Goal: Information Seeking & Learning: Learn about a topic

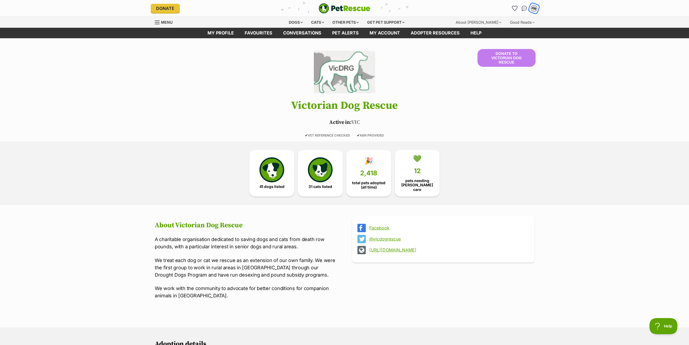
click at [535, 6] on div "AR" at bounding box center [534, 8] width 7 height 7
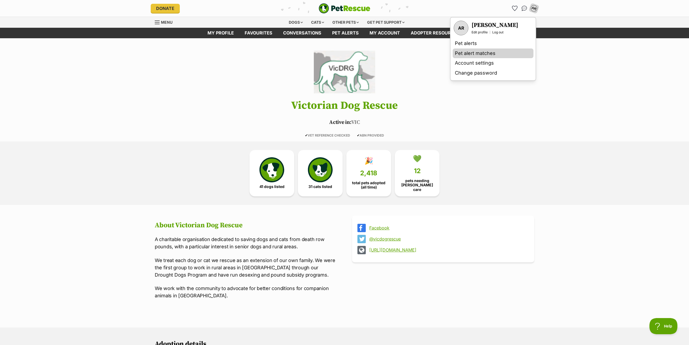
click at [473, 52] on link "Pet alert matches" at bounding box center [493, 53] width 81 height 10
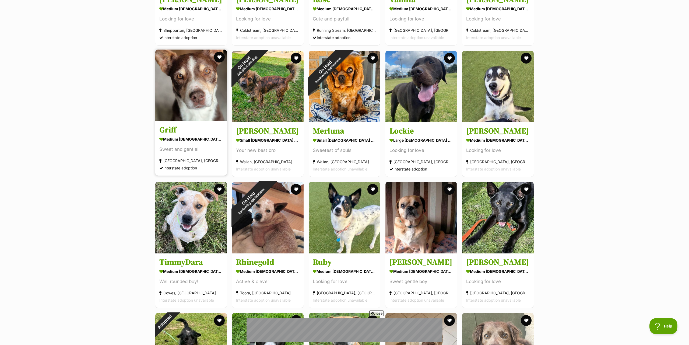
click at [178, 90] on img at bounding box center [191, 86] width 72 height 72
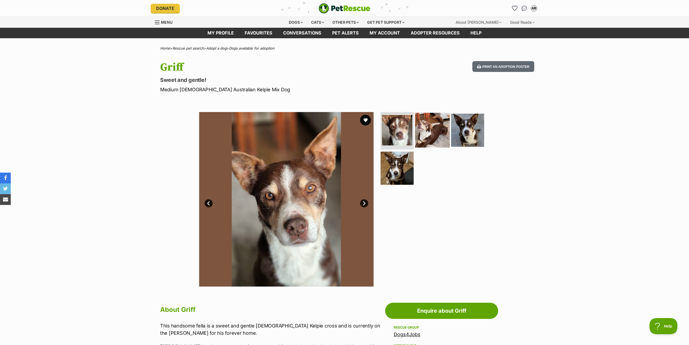
click at [427, 133] on img at bounding box center [432, 130] width 35 height 35
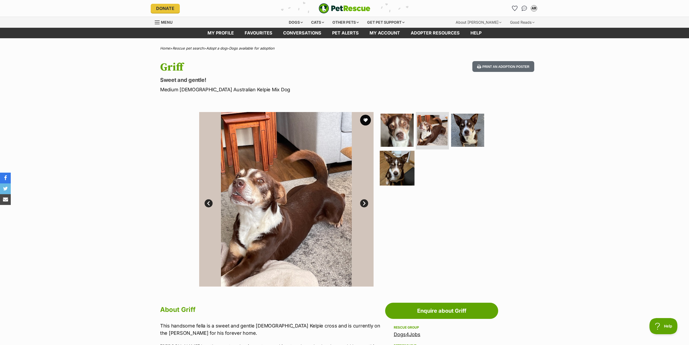
click at [392, 167] on img at bounding box center [397, 168] width 35 height 35
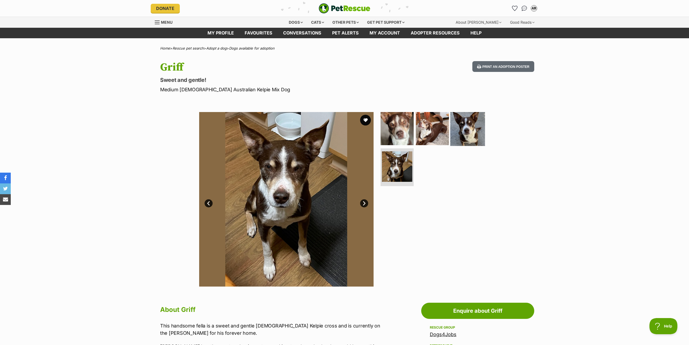
click at [474, 126] on img at bounding box center [467, 128] width 35 height 35
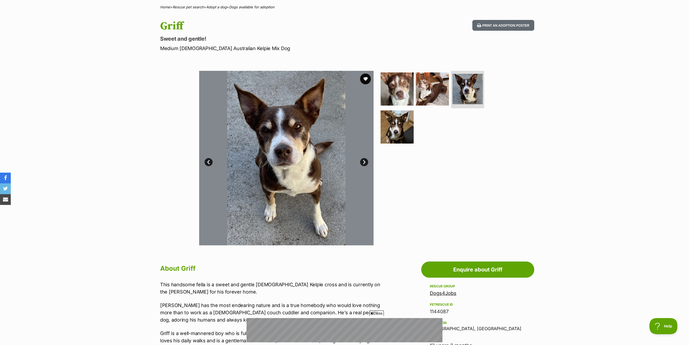
scroll to position [27, 0]
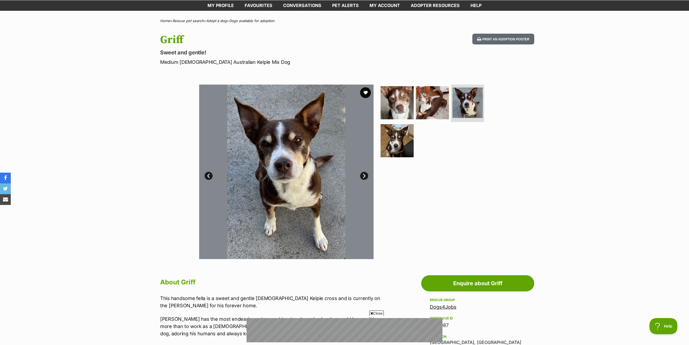
click at [366, 175] on link "Next" at bounding box center [364, 176] width 8 height 8
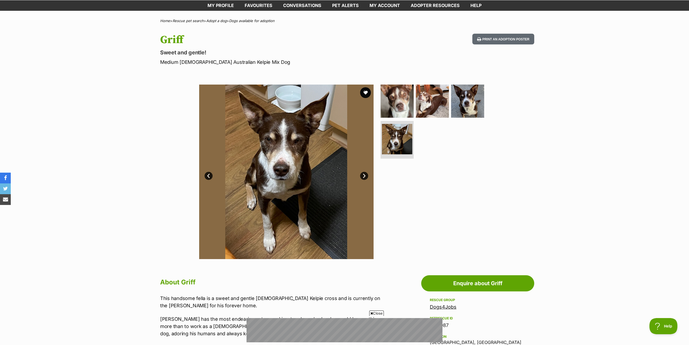
click at [363, 175] on link "Next" at bounding box center [364, 176] width 8 height 8
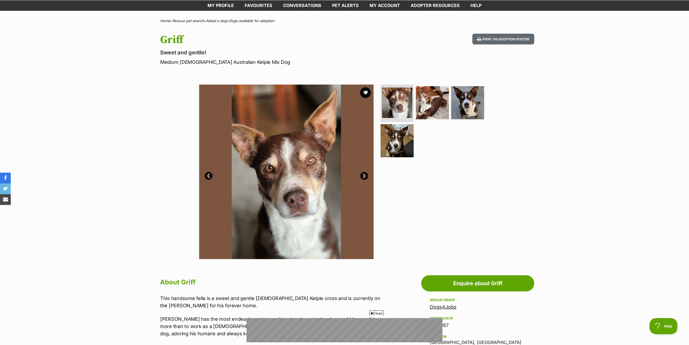
click at [362, 175] on link "Next" at bounding box center [364, 176] width 8 height 8
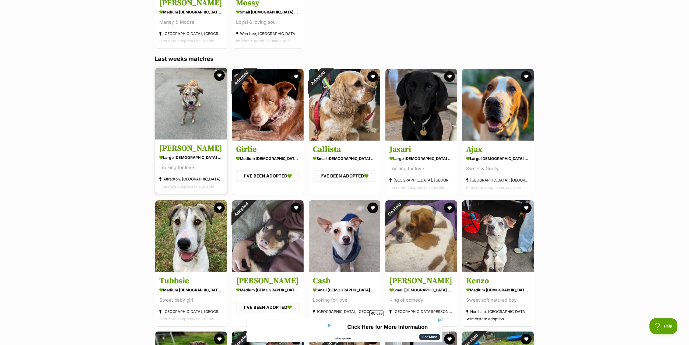
click at [191, 111] on img at bounding box center [191, 104] width 72 height 72
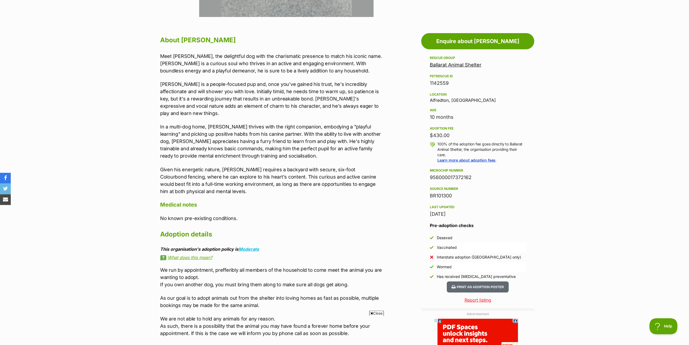
scroll to position [275, 0]
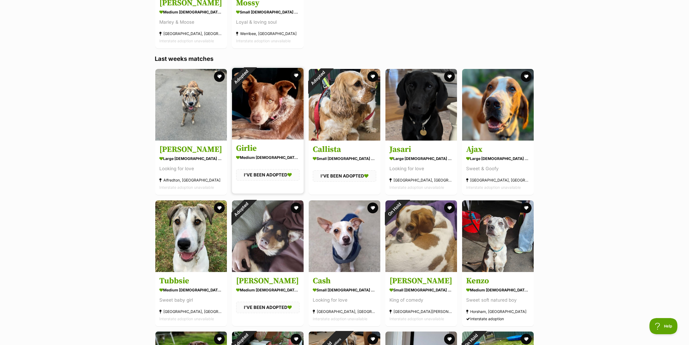
click at [284, 99] on img at bounding box center [268, 104] width 72 height 72
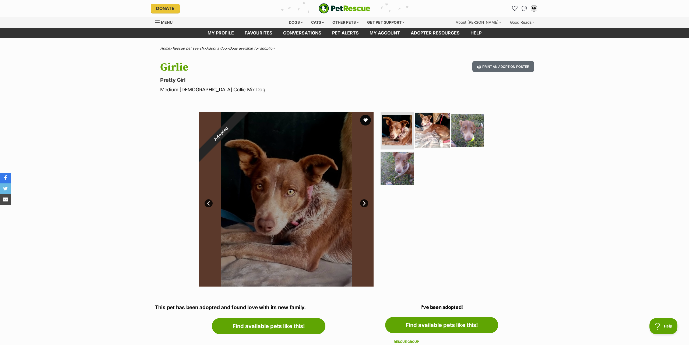
click at [439, 131] on img at bounding box center [432, 130] width 35 height 35
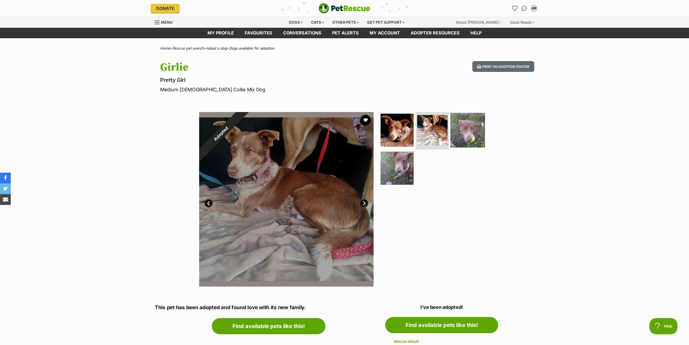
click at [471, 129] on img at bounding box center [467, 130] width 35 height 35
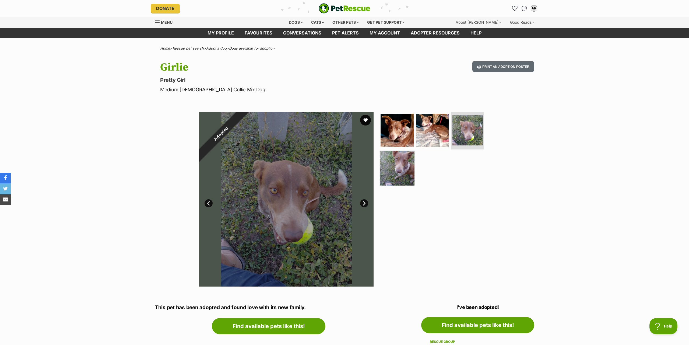
click at [405, 170] on img at bounding box center [397, 168] width 35 height 35
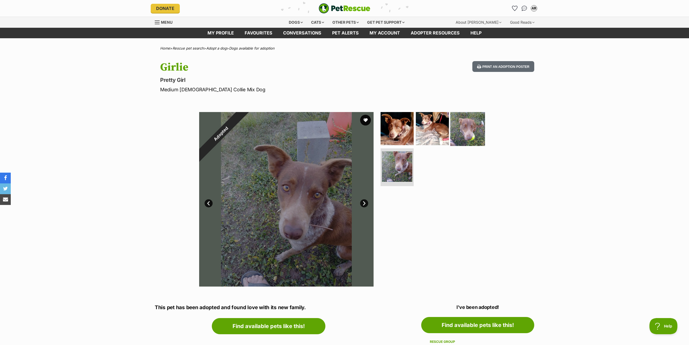
click at [472, 129] on img at bounding box center [467, 128] width 35 height 35
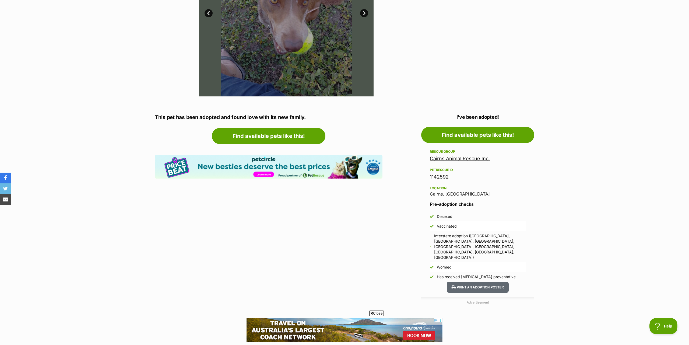
scroll to position [192, 0]
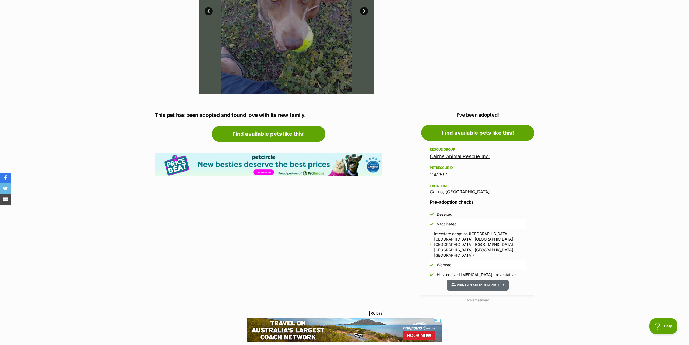
click at [474, 157] on link "Cairns Animal Rescue Inc." at bounding box center [460, 156] width 60 height 6
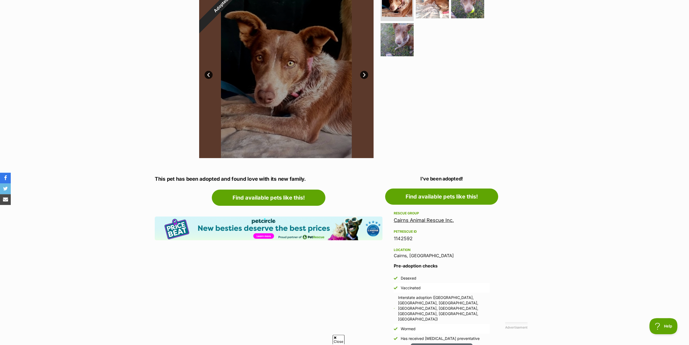
scroll to position [110, 0]
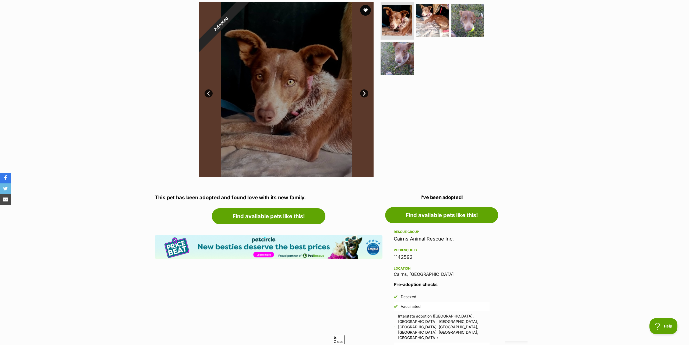
click at [429, 238] on link "Cairns Animal Rescue Inc." at bounding box center [424, 239] width 60 height 6
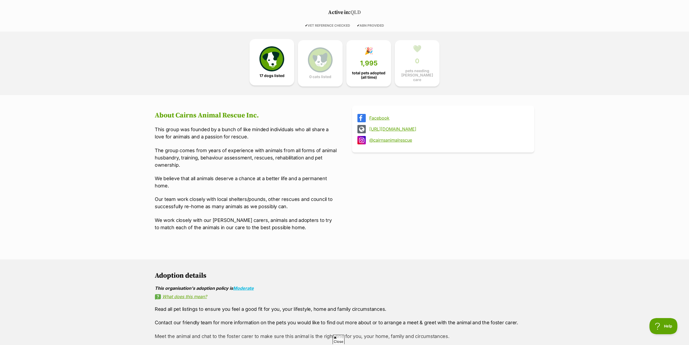
click at [274, 65] on img at bounding box center [272, 58] width 25 height 25
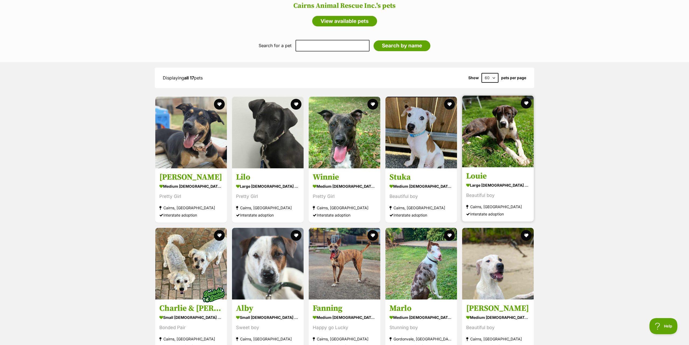
click at [497, 131] on img at bounding box center [498, 132] width 72 height 72
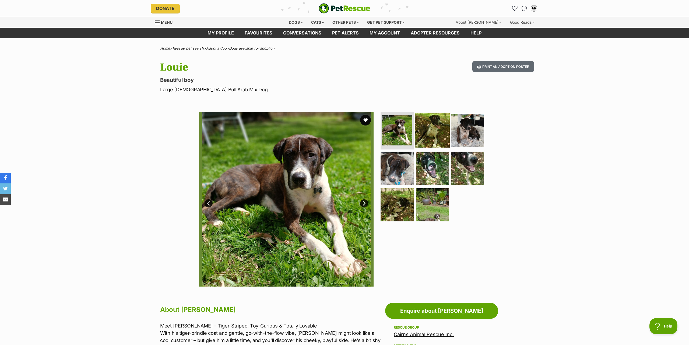
click at [434, 139] on img at bounding box center [432, 130] width 35 height 35
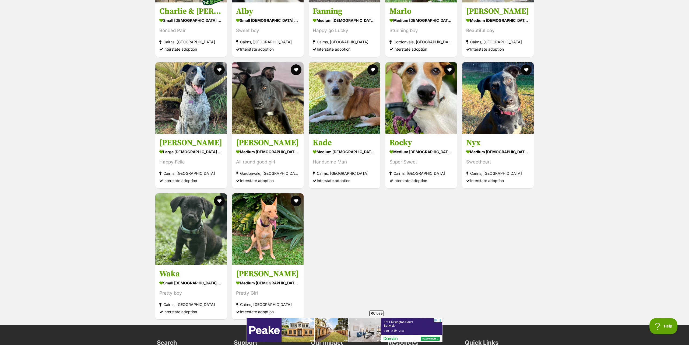
scroll to position [803, 0]
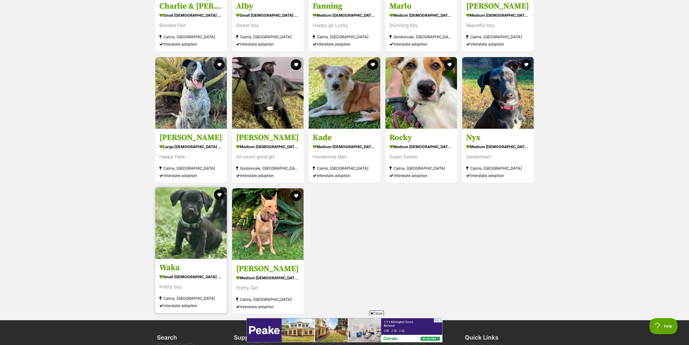
click at [174, 218] on img at bounding box center [191, 223] width 72 height 72
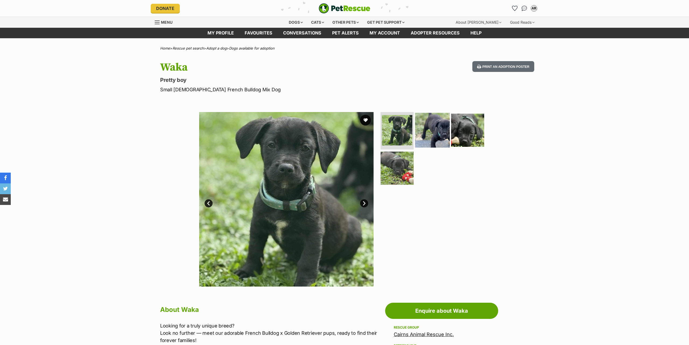
drag, startPoint x: 434, startPoint y: 131, endPoint x: 468, endPoint y: 130, distance: 34.0
click at [434, 131] on img at bounding box center [432, 130] width 35 height 35
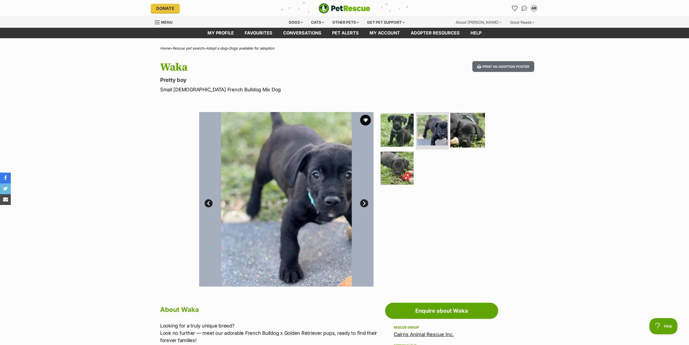
click at [477, 129] on img at bounding box center [467, 130] width 35 height 35
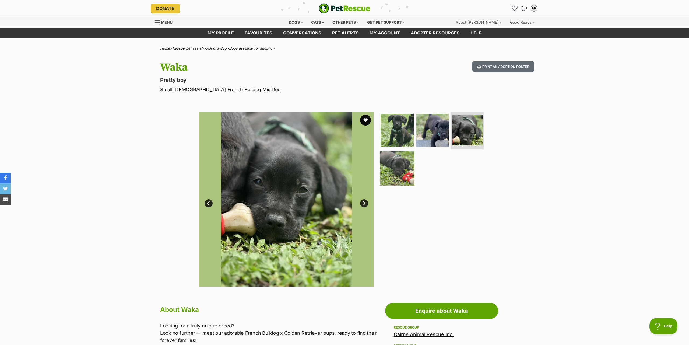
click at [405, 166] on img at bounding box center [397, 168] width 35 height 35
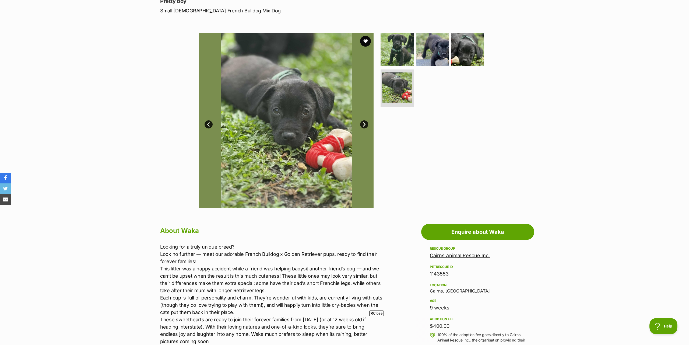
scroll to position [27, 0]
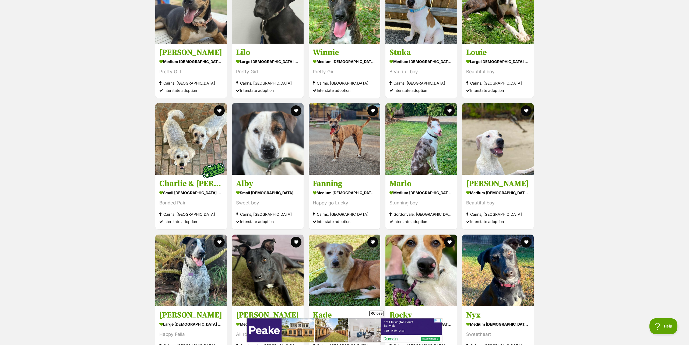
scroll to position [693, 0]
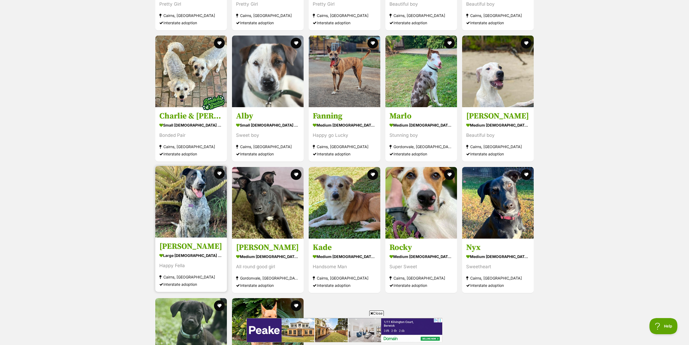
click at [177, 223] on img at bounding box center [191, 202] width 72 height 72
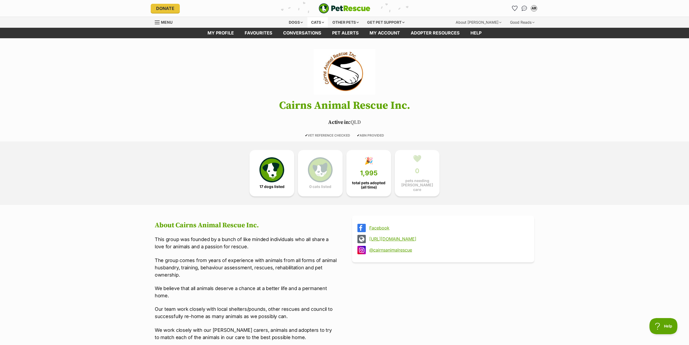
click at [313, 20] on div "Cats" at bounding box center [317, 22] width 20 height 11
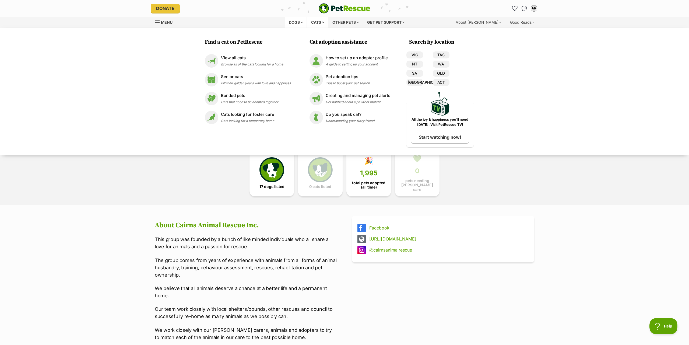
click at [290, 23] on div "Dogs" at bounding box center [296, 22] width 22 height 11
click at [143, 182] on div "17 dogs listed 0 cats listed 🎉 1,995 total pets adopted (all time) 💚 0 pets nee…" at bounding box center [344, 173] width 689 height 64
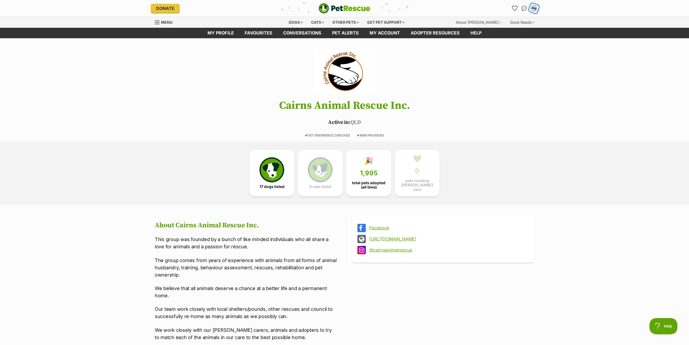
click at [534, 7] on div "AR" at bounding box center [534, 8] width 7 height 7
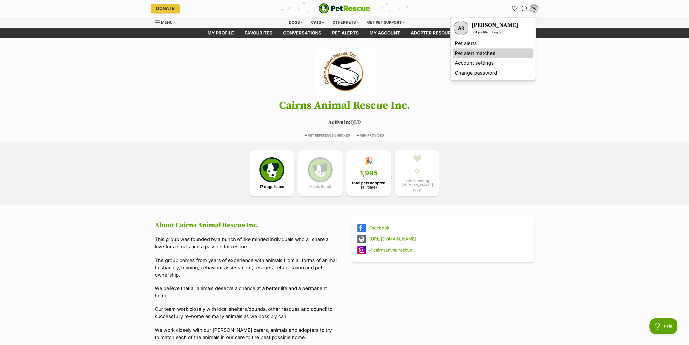
click at [483, 53] on link "Pet alert matches" at bounding box center [493, 53] width 81 height 10
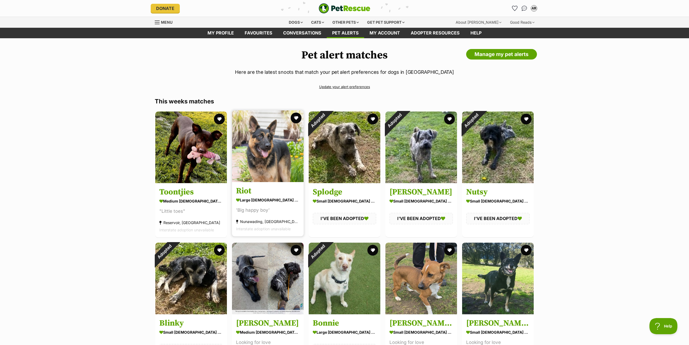
click at [253, 157] on img at bounding box center [268, 146] width 72 height 72
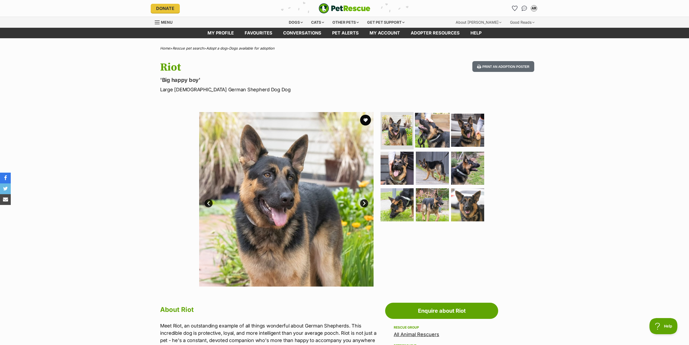
click at [433, 128] on img at bounding box center [432, 130] width 35 height 35
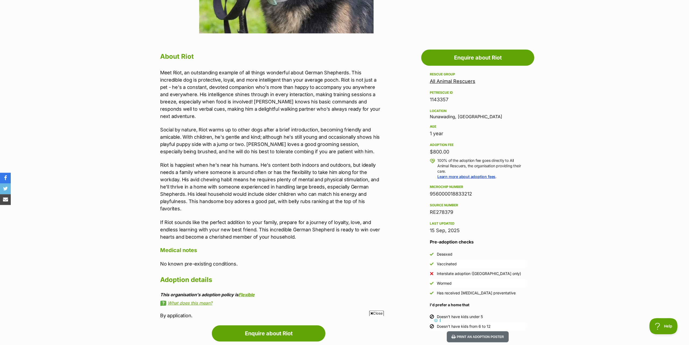
scroll to position [275, 0]
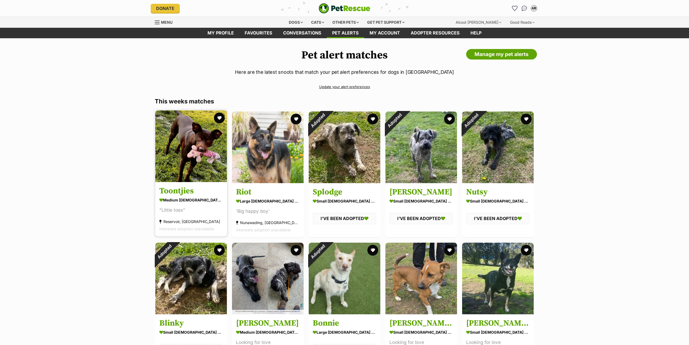
click at [177, 157] on img at bounding box center [191, 146] width 72 height 72
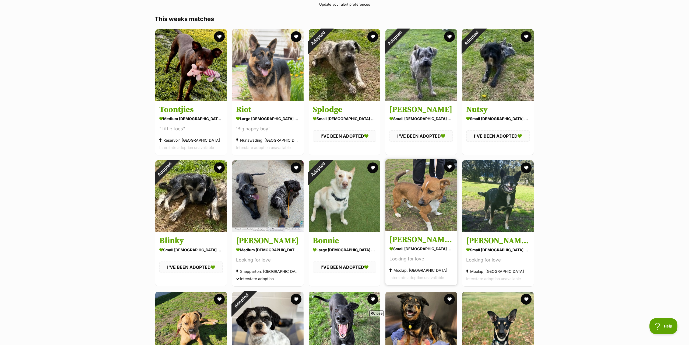
click at [415, 200] on img at bounding box center [421, 195] width 72 height 72
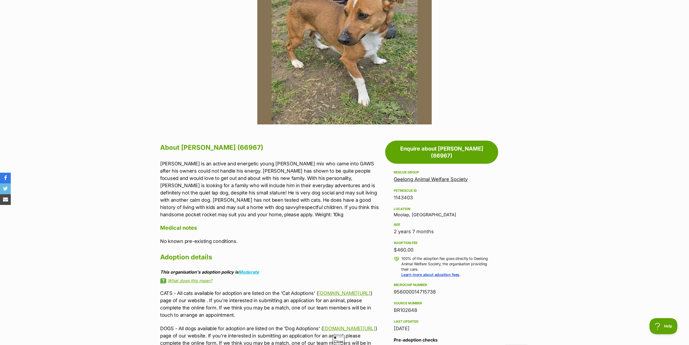
scroll to position [247, 0]
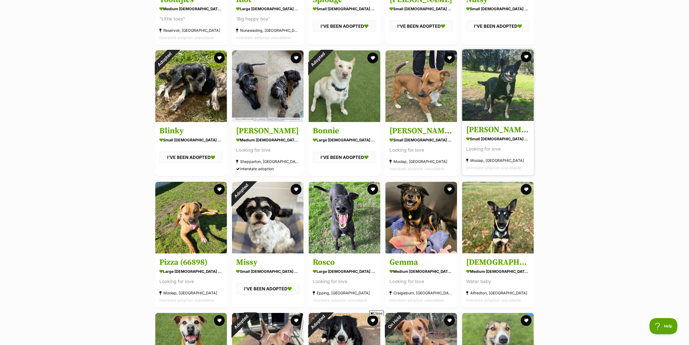
click at [509, 80] on img at bounding box center [498, 85] width 72 height 72
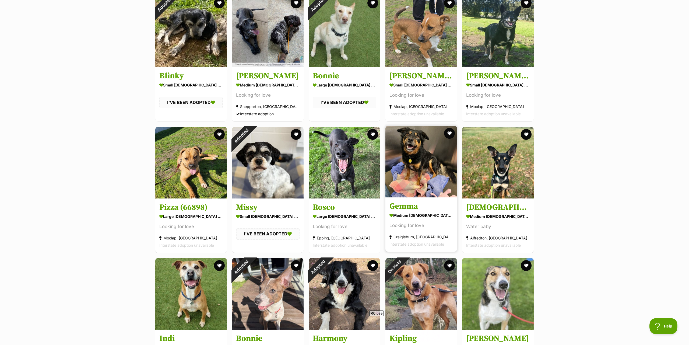
click at [416, 169] on img at bounding box center [421, 162] width 72 height 72
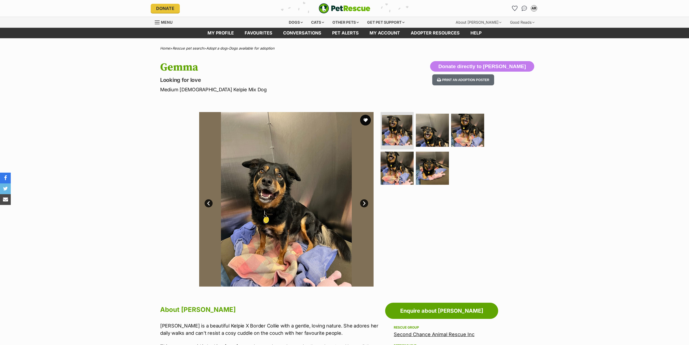
click at [363, 202] on link "Next" at bounding box center [364, 203] width 8 height 8
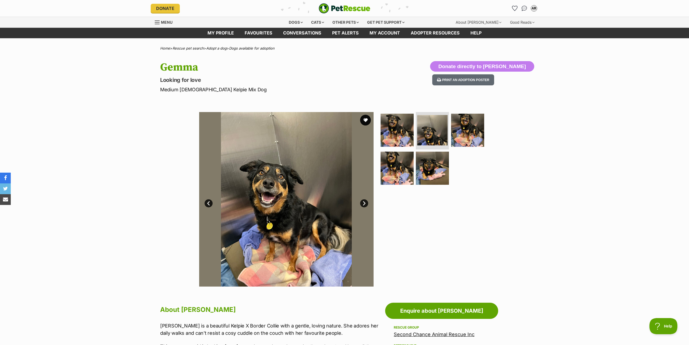
click at [363, 202] on link "Next" at bounding box center [364, 203] width 8 height 8
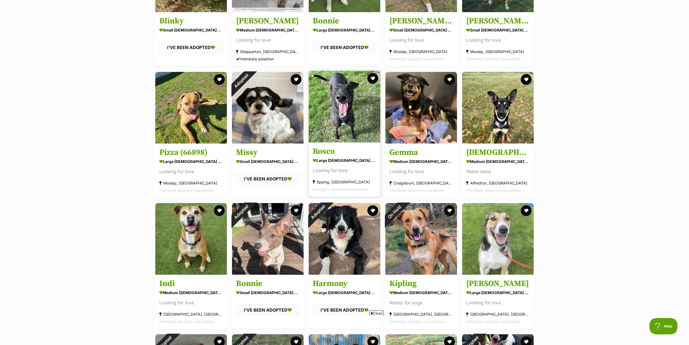
click at [322, 124] on img at bounding box center [345, 107] width 72 height 72
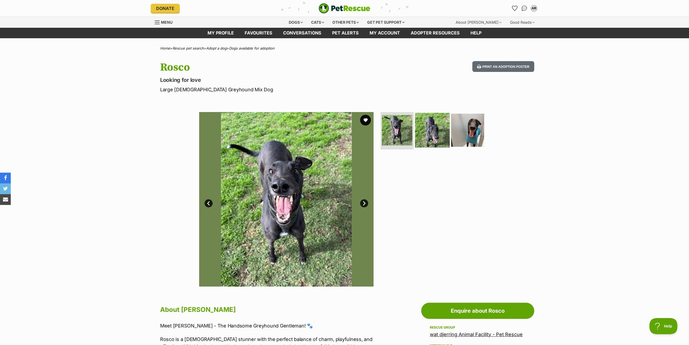
click at [425, 141] on img at bounding box center [432, 130] width 35 height 35
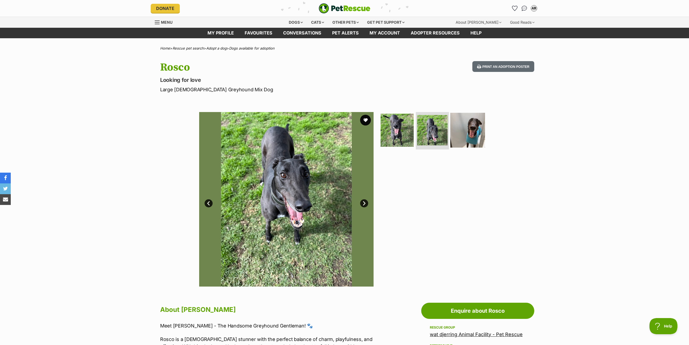
click at [478, 134] on img at bounding box center [467, 130] width 35 height 35
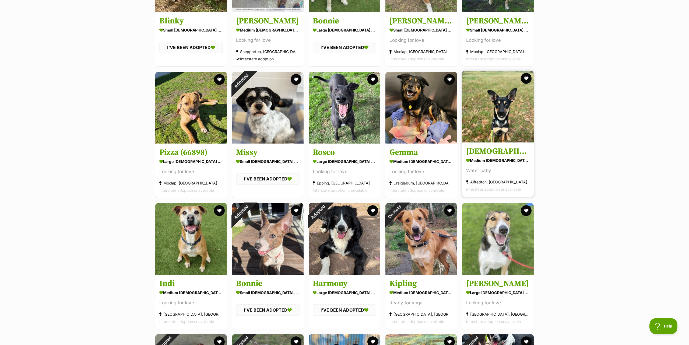
click at [499, 120] on img at bounding box center [498, 107] width 72 height 72
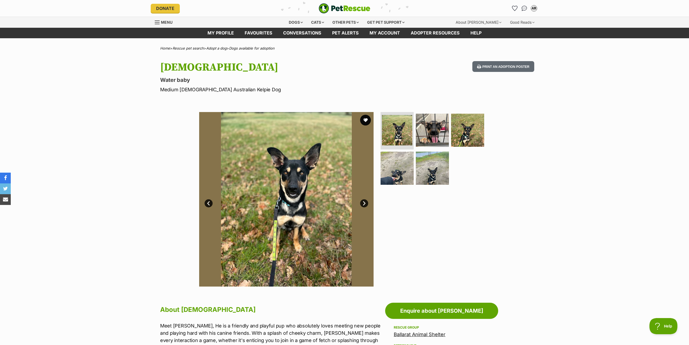
click at [450, 131] on ul at bounding box center [435, 150] width 110 height 76
click at [435, 132] on img at bounding box center [432, 130] width 35 height 35
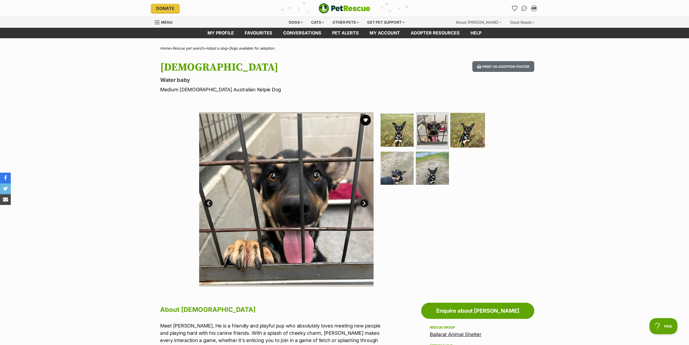
click at [464, 135] on img at bounding box center [467, 130] width 35 height 35
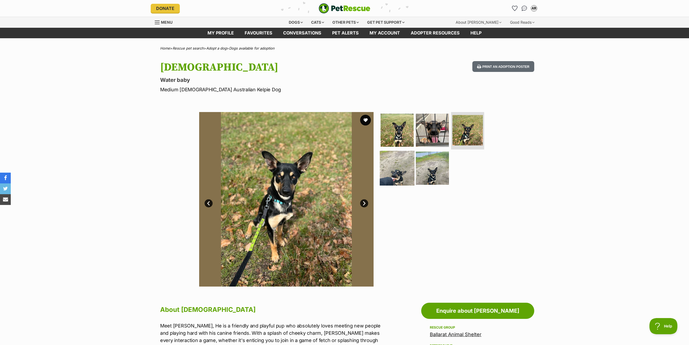
click at [398, 167] on img at bounding box center [397, 168] width 35 height 35
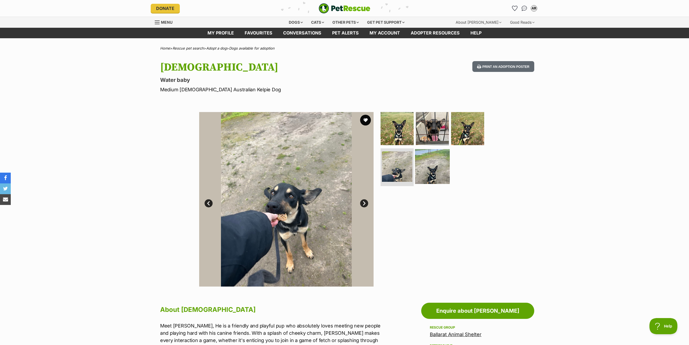
click at [434, 166] on img at bounding box center [432, 166] width 35 height 35
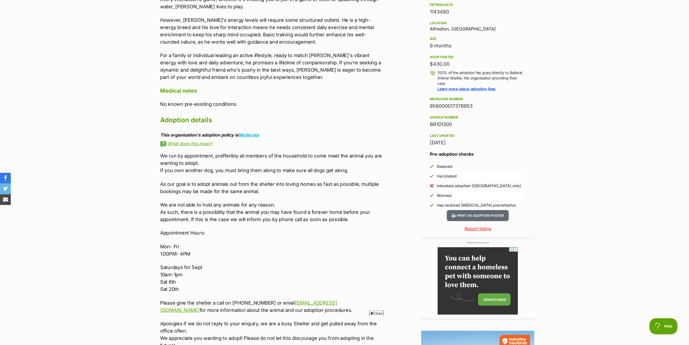
scroll to position [357, 0]
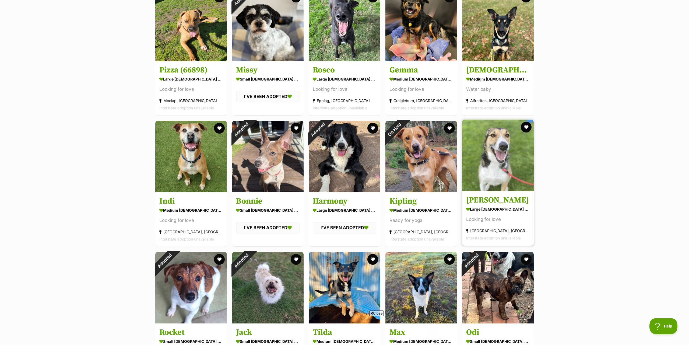
click at [501, 159] on img at bounding box center [498, 156] width 72 height 72
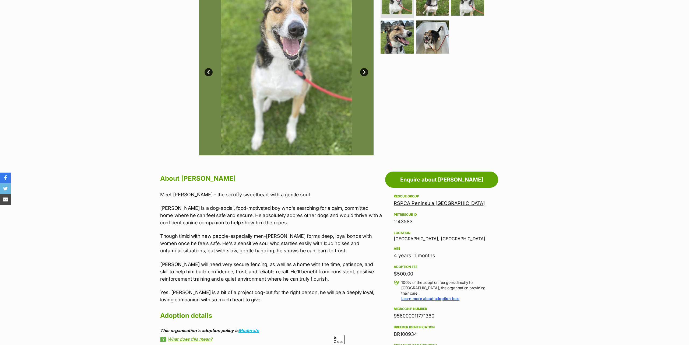
scroll to position [137, 0]
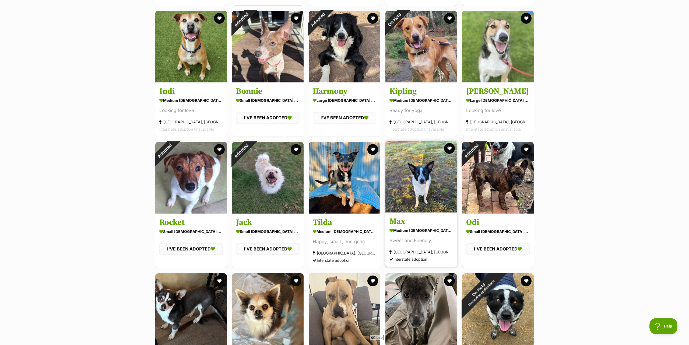
click at [416, 180] on img at bounding box center [421, 177] width 72 height 72
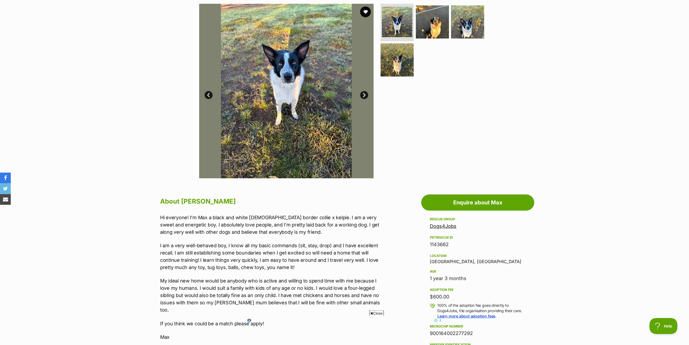
scroll to position [82, 0]
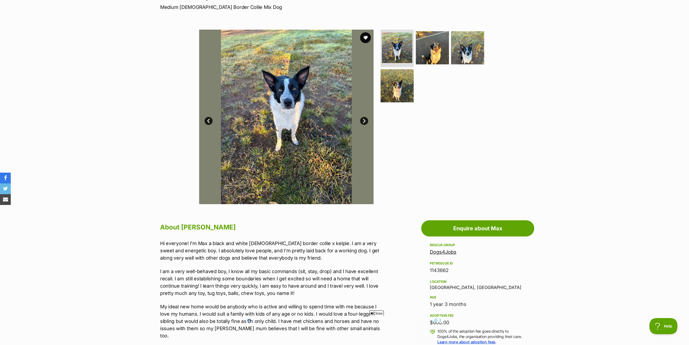
click at [364, 118] on link "Next" at bounding box center [364, 121] width 8 height 8
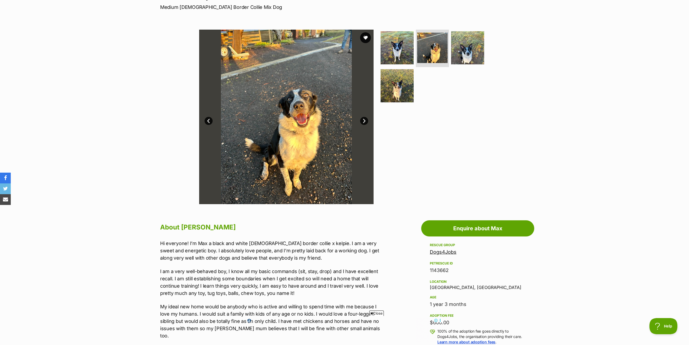
click at [362, 121] on link "Next" at bounding box center [364, 121] width 8 height 8
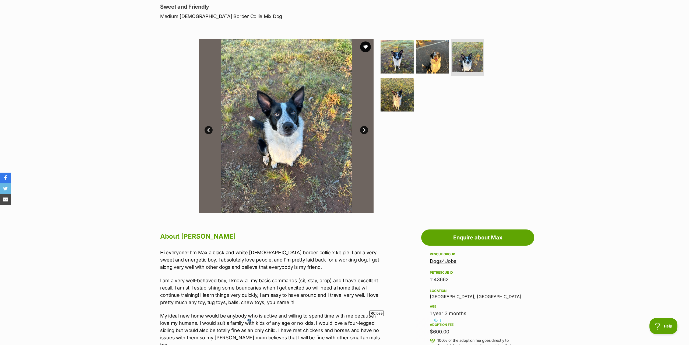
scroll to position [55, 0]
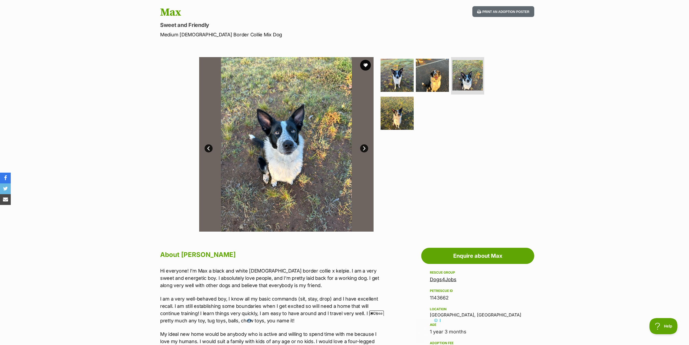
click at [363, 148] on link "Next" at bounding box center [364, 148] width 8 height 8
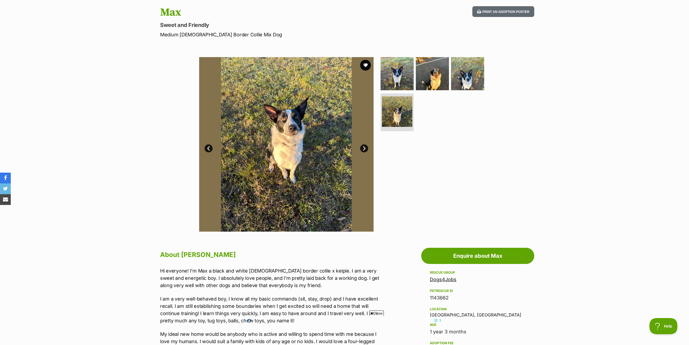
click at [363, 147] on link "Next" at bounding box center [364, 148] width 8 height 8
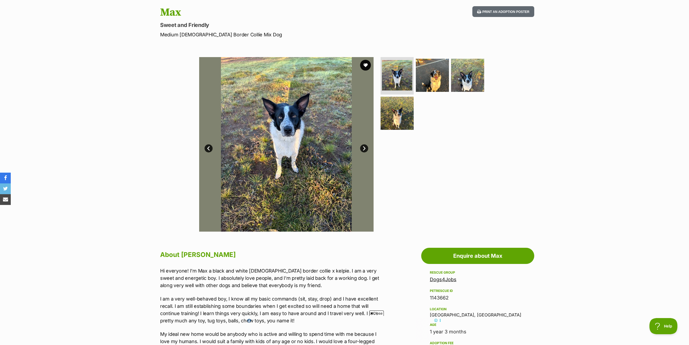
click at [173, 136] on div "Available 1 of 4 images 1 of 4 images 1 of 4 images 1 of 4 images Next Prev 1 2…" at bounding box center [344, 140] width 689 height 183
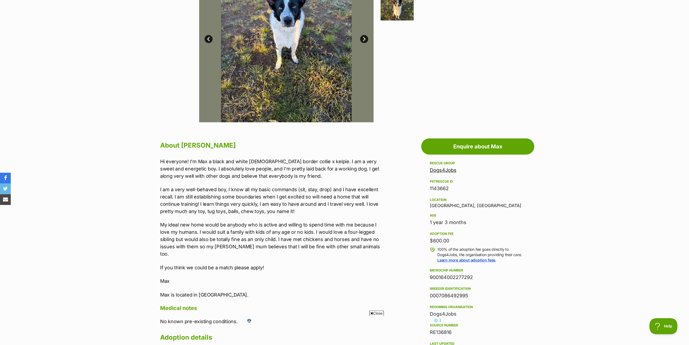
scroll to position [165, 0]
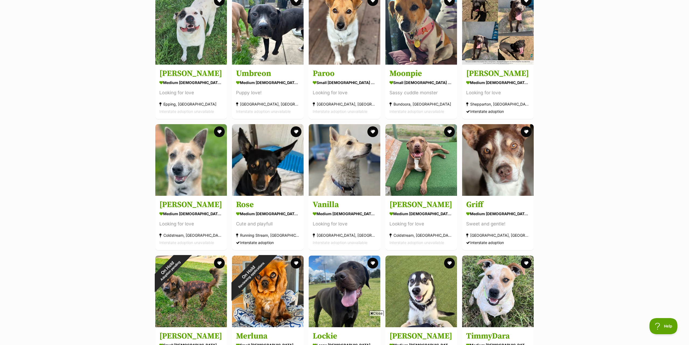
scroll to position [1181, 0]
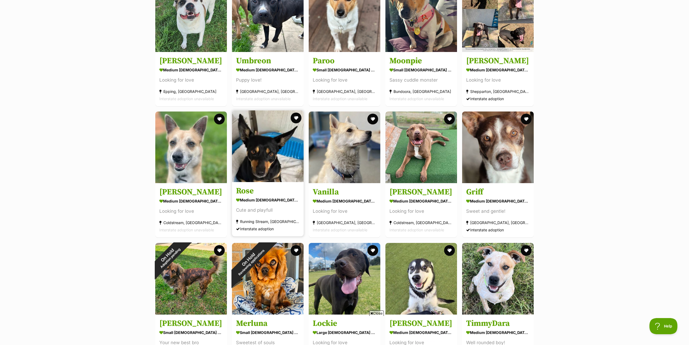
click at [262, 157] on img at bounding box center [268, 146] width 72 height 72
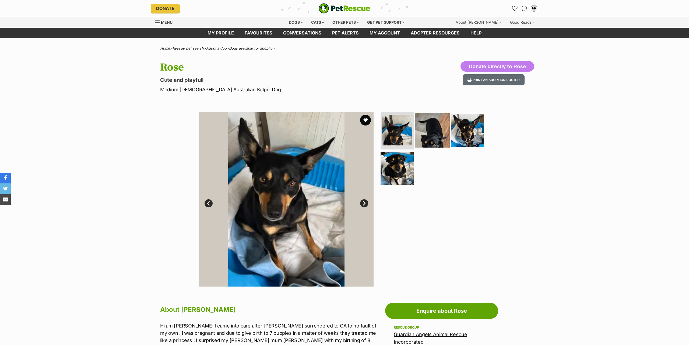
click at [428, 139] on img at bounding box center [432, 130] width 35 height 35
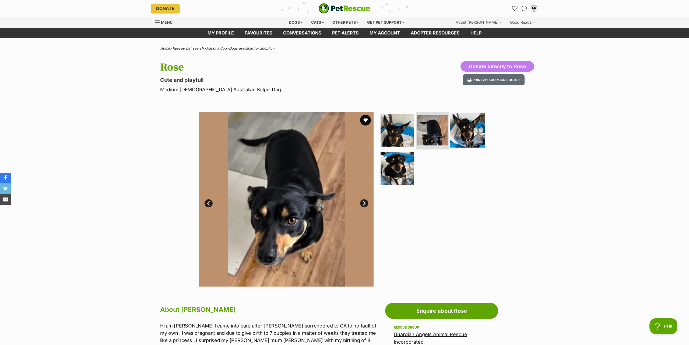
click at [468, 136] on img at bounding box center [467, 130] width 35 height 35
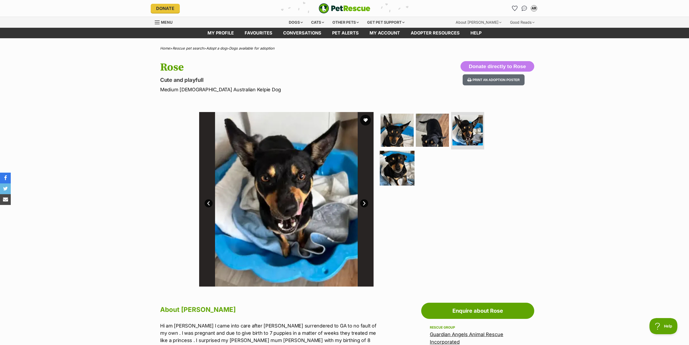
click at [408, 168] on img at bounding box center [397, 168] width 35 height 35
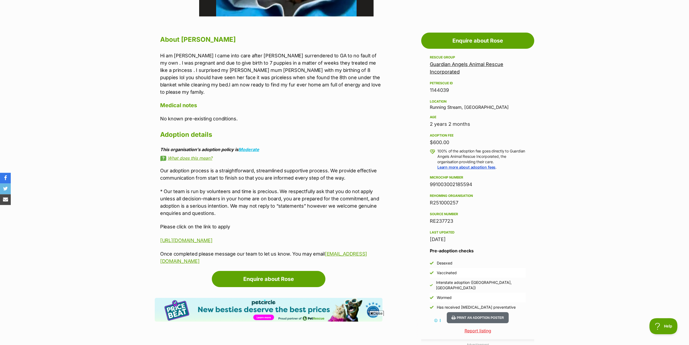
scroll to position [275, 0]
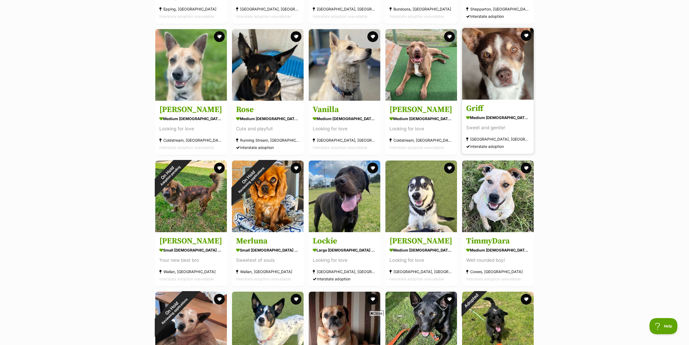
click at [502, 71] on img at bounding box center [498, 64] width 72 height 72
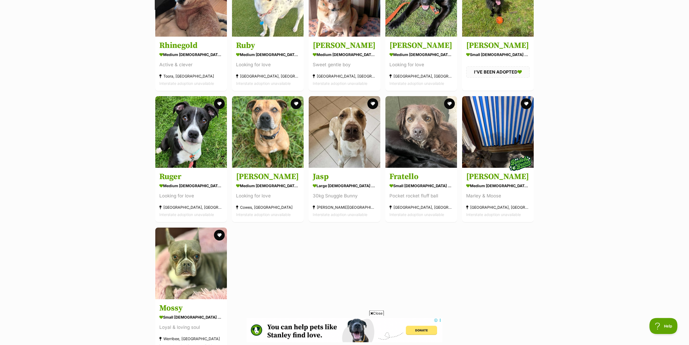
scroll to position [1593, 0]
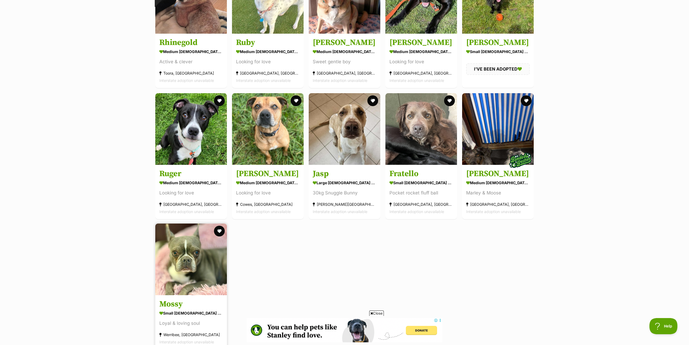
click at [188, 262] on img at bounding box center [191, 259] width 72 height 72
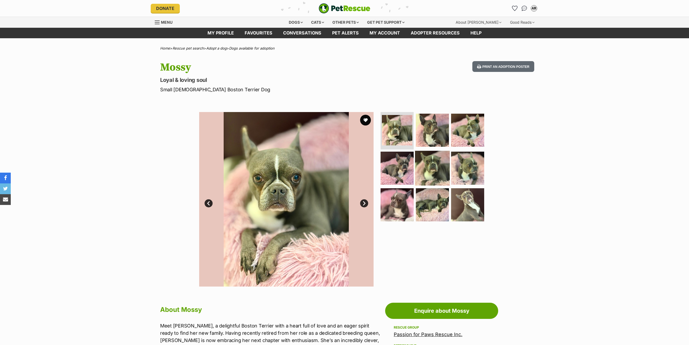
click at [436, 171] on img at bounding box center [432, 168] width 35 height 35
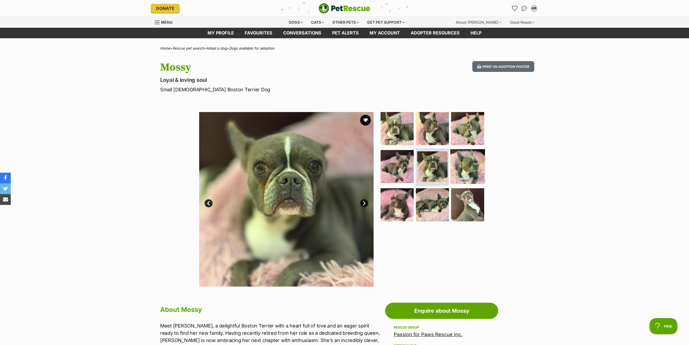
click at [479, 163] on img at bounding box center [467, 166] width 35 height 35
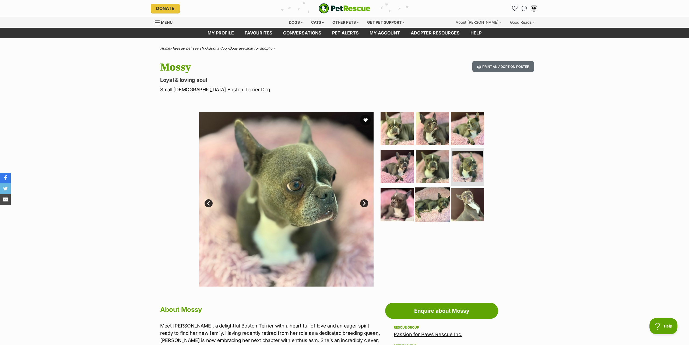
click at [433, 204] on img at bounding box center [432, 204] width 35 height 35
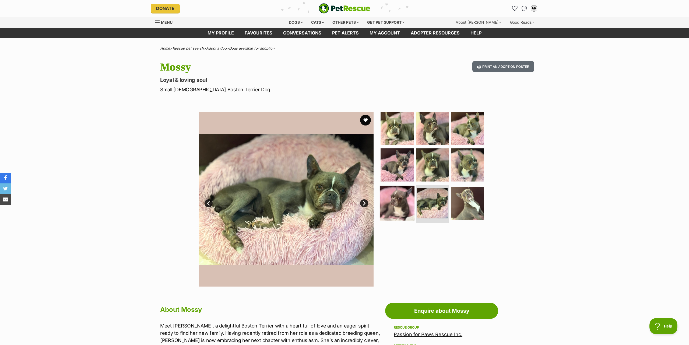
click at [383, 204] on img at bounding box center [397, 203] width 35 height 35
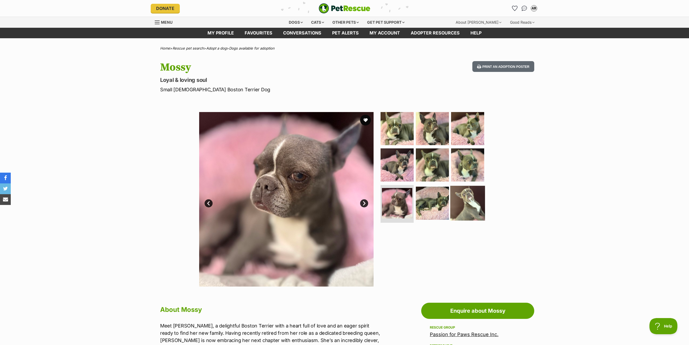
click at [469, 205] on img at bounding box center [467, 203] width 35 height 35
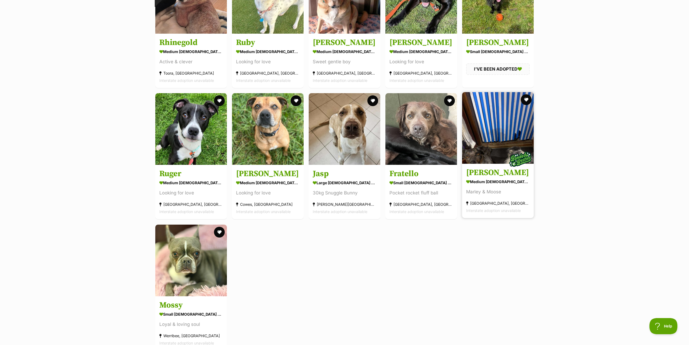
click at [501, 150] on img at bounding box center [498, 128] width 72 height 72
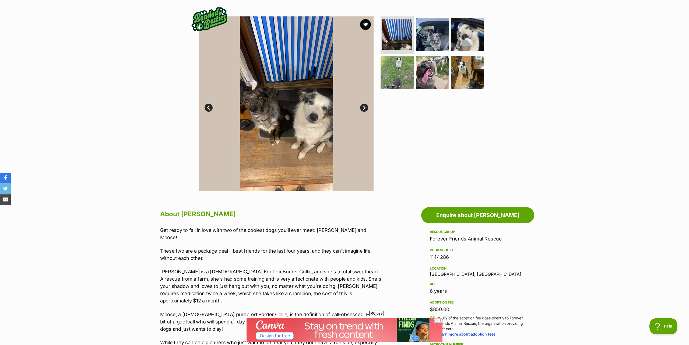
scroll to position [82, 0]
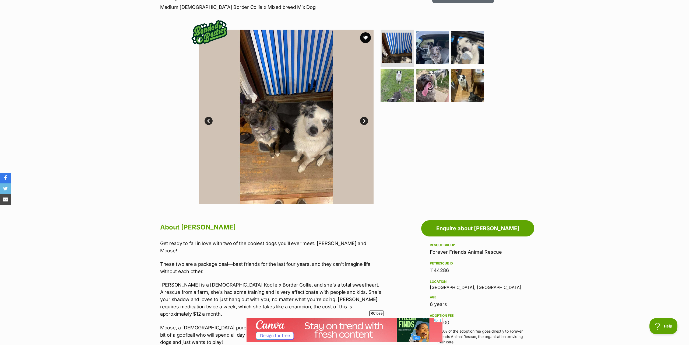
click at [291, 129] on img at bounding box center [286, 117] width 174 height 174
click at [367, 121] on link "Next" at bounding box center [364, 121] width 8 height 8
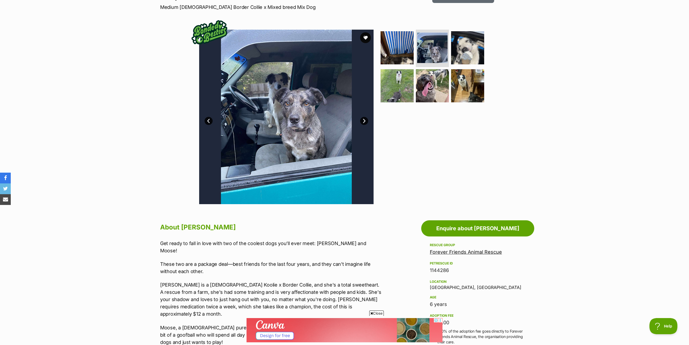
click at [367, 121] on link "Next" at bounding box center [364, 121] width 8 height 8
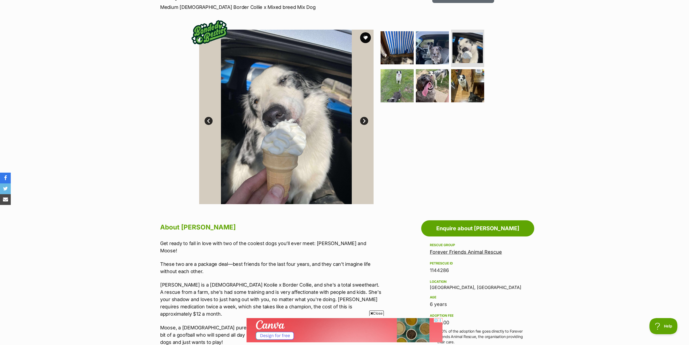
click at [367, 121] on link "Next" at bounding box center [364, 121] width 8 height 8
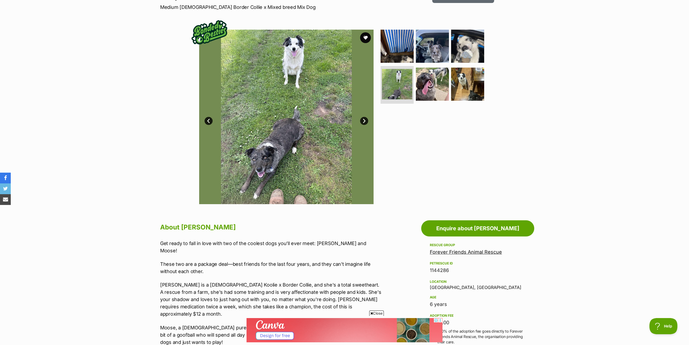
click at [366, 121] on link "Next" at bounding box center [364, 121] width 8 height 8
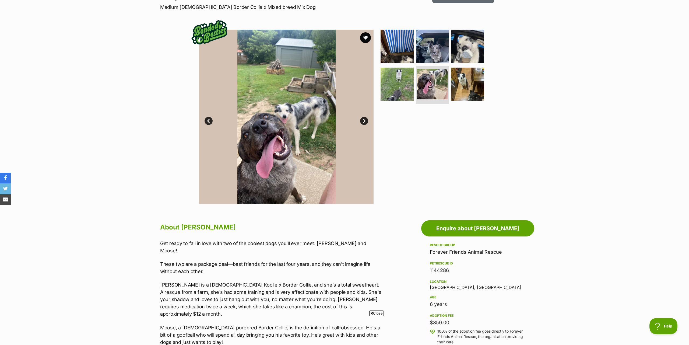
click at [366, 121] on link "Next" at bounding box center [364, 121] width 8 height 8
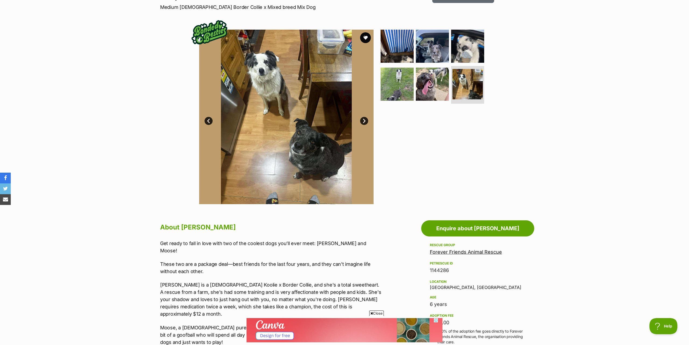
scroll to position [0, 0]
click at [363, 120] on link "Next" at bounding box center [364, 121] width 8 height 8
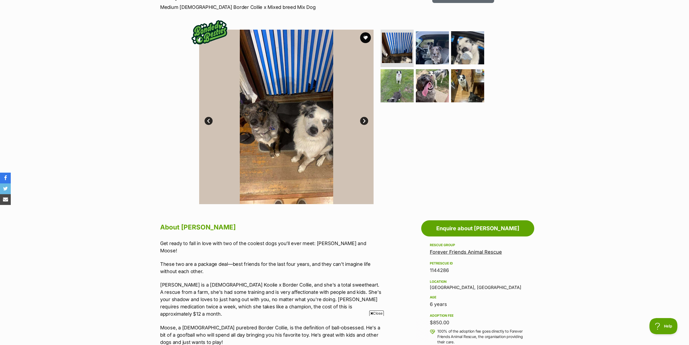
click at [363, 121] on link "Next" at bounding box center [364, 121] width 8 height 8
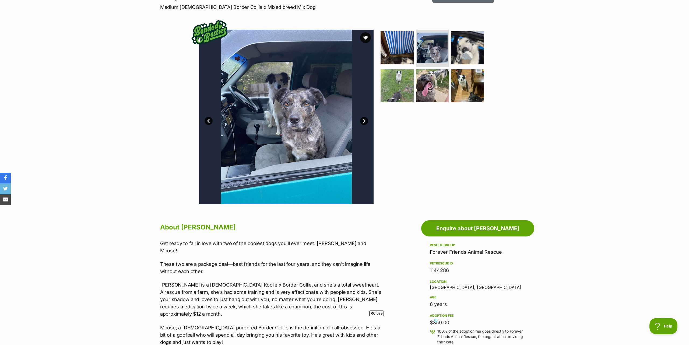
click at [75, 102] on div "Available 2 of 6 images 2 of 6 images 2 of 6 images 2 of 6 images 2 of 6 images…" at bounding box center [344, 113] width 689 height 183
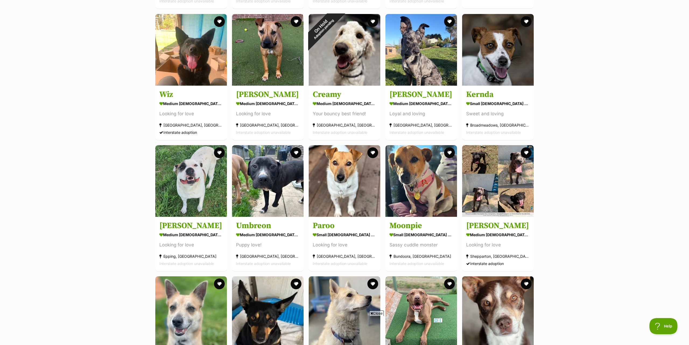
scroll to position [1153, 0]
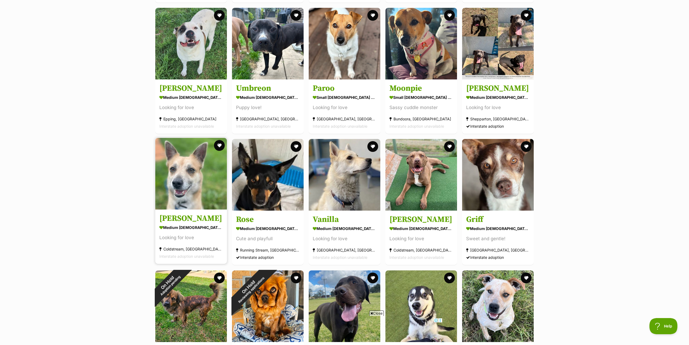
click at [195, 176] on img at bounding box center [191, 174] width 72 height 72
click at [343, 177] on img at bounding box center [345, 174] width 72 height 72
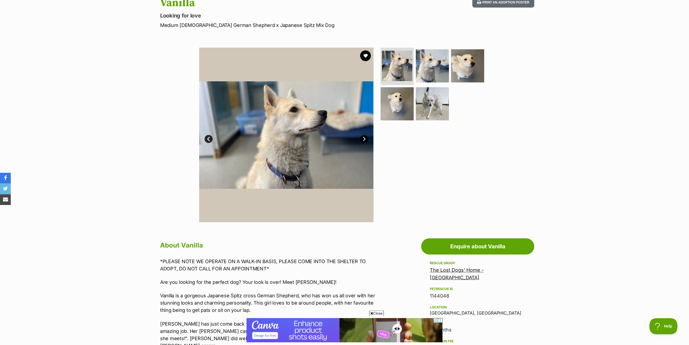
scroll to position [55, 0]
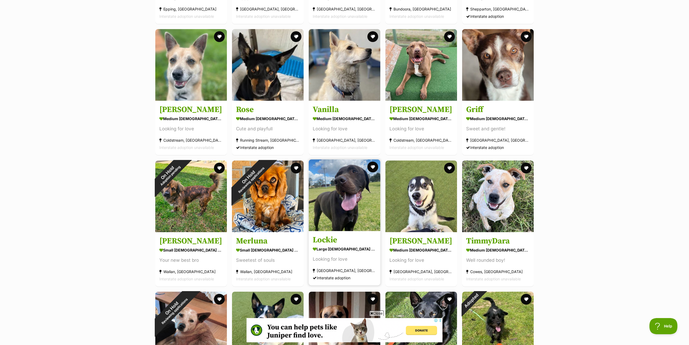
click at [343, 196] on img at bounding box center [345, 195] width 72 height 72
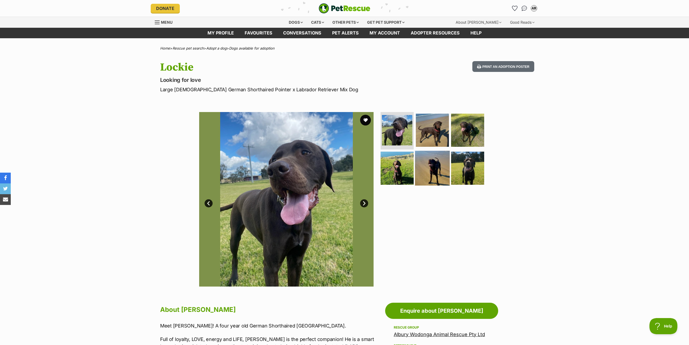
click at [423, 167] on img at bounding box center [432, 168] width 35 height 35
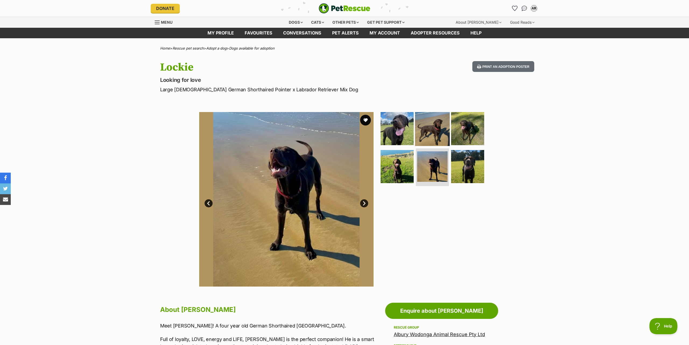
click at [433, 129] on img at bounding box center [432, 128] width 35 height 35
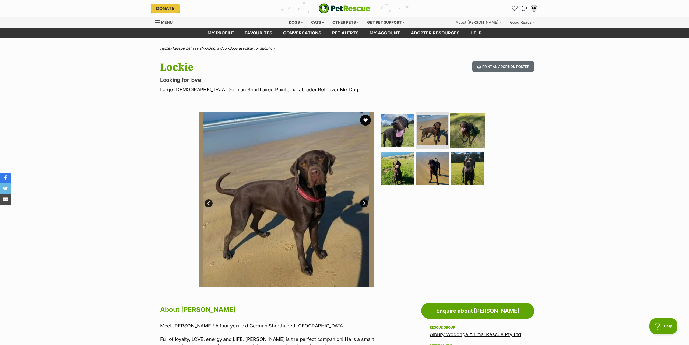
click at [470, 133] on img at bounding box center [467, 130] width 35 height 35
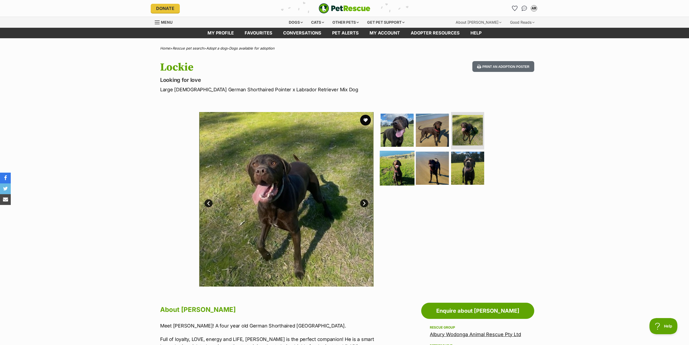
click at [396, 168] on img at bounding box center [397, 168] width 35 height 35
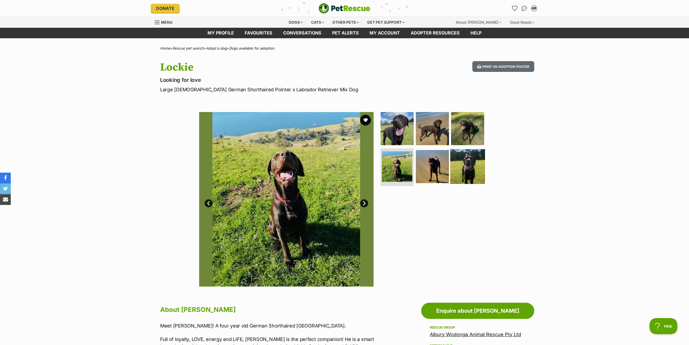
click at [469, 163] on img at bounding box center [467, 166] width 35 height 35
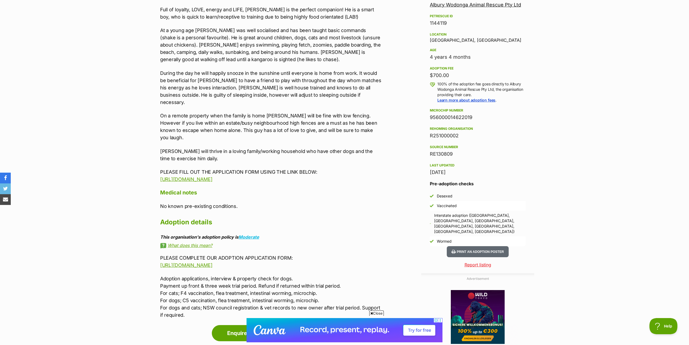
scroll to position [439, 0]
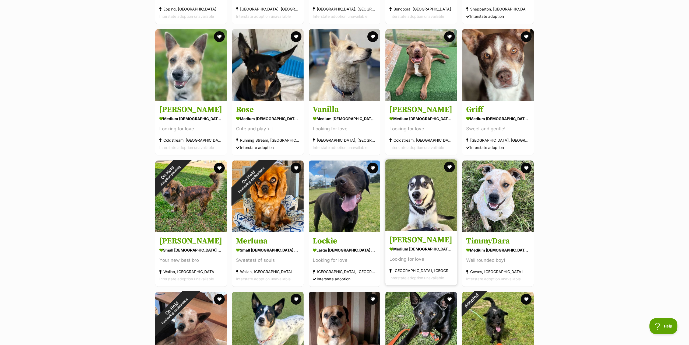
click at [417, 205] on img at bounding box center [421, 195] width 72 height 72
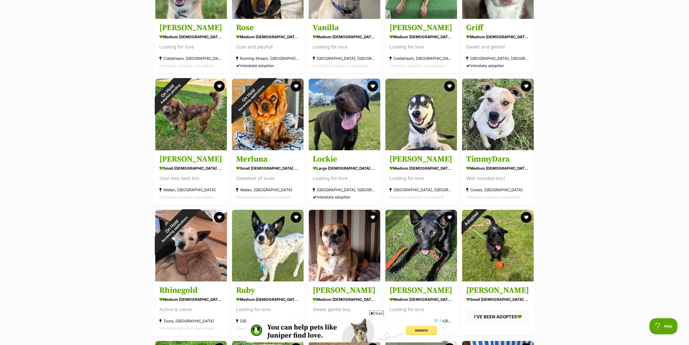
scroll to position [1345, 0]
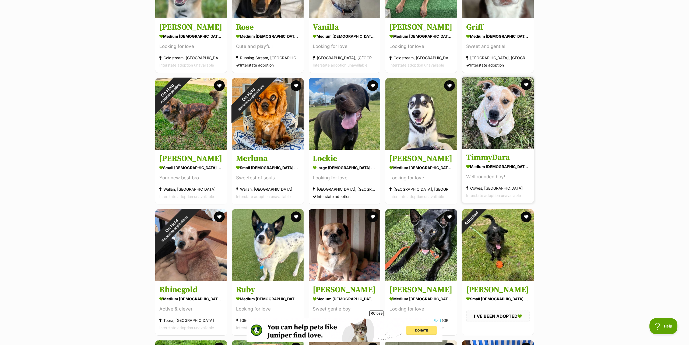
click at [476, 130] on img at bounding box center [498, 113] width 72 height 72
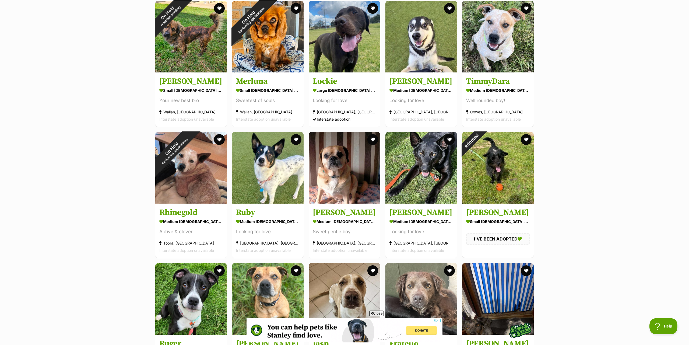
scroll to position [1483, 0]
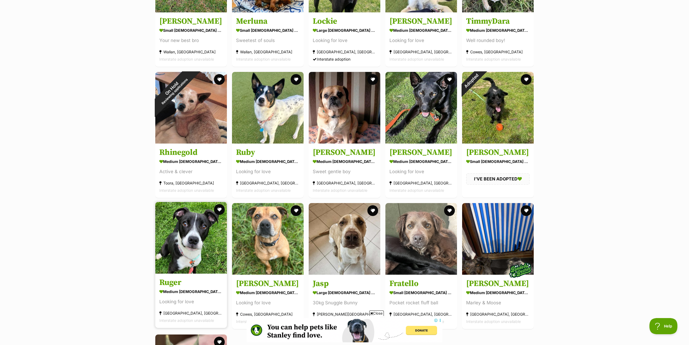
click at [173, 240] on img at bounding box center [191, 238] width 72 height 72
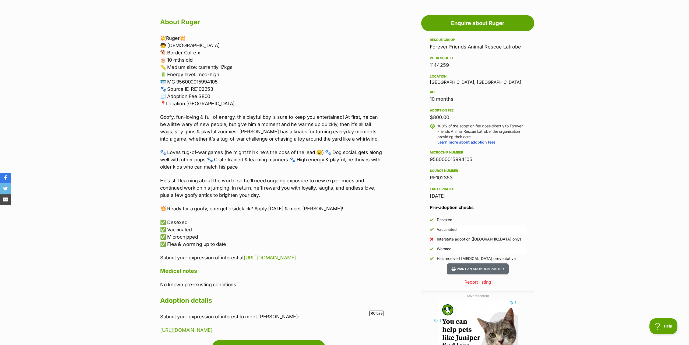
scroll to position [302, 0]
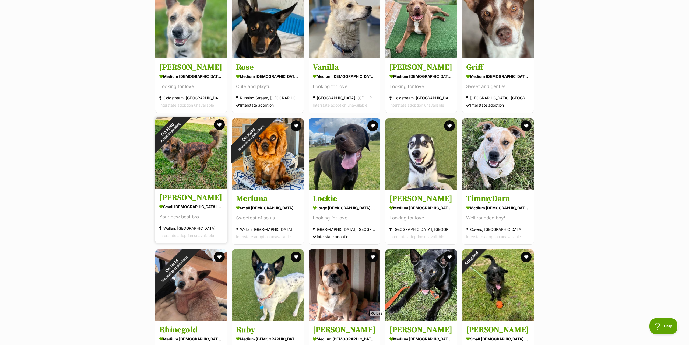
scroll to position [1291, 0]
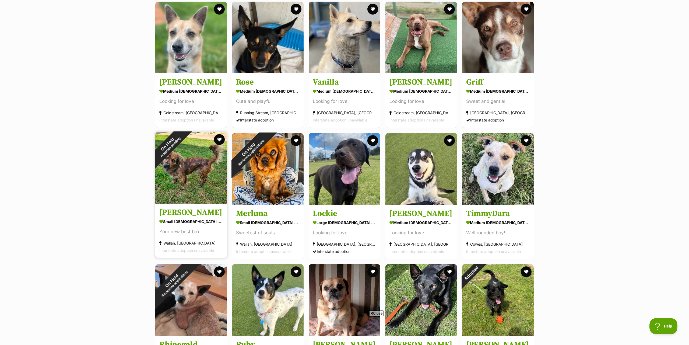
click at [202, 167] on img at bounding box center [191, 168] width 72 height 72
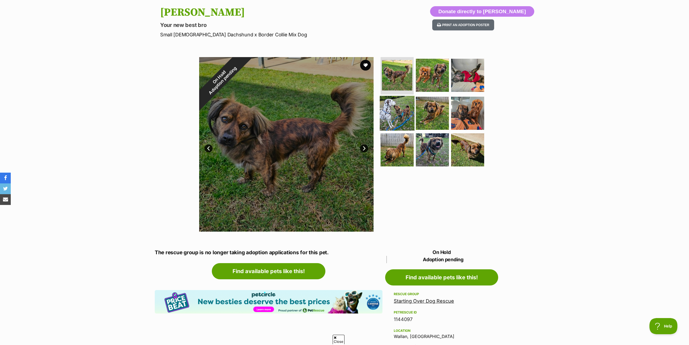
click at [383, 113] on img at bounding box center [397, 113] width 35 height 35
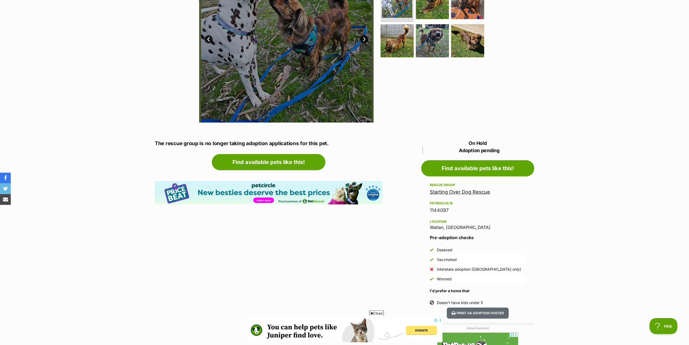
scroll to position [192, 0]
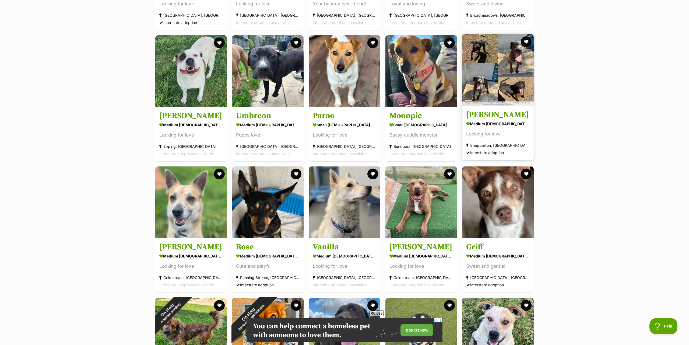
click at [495, 84] on img at bounding box center [498, 70] width 72 height 72
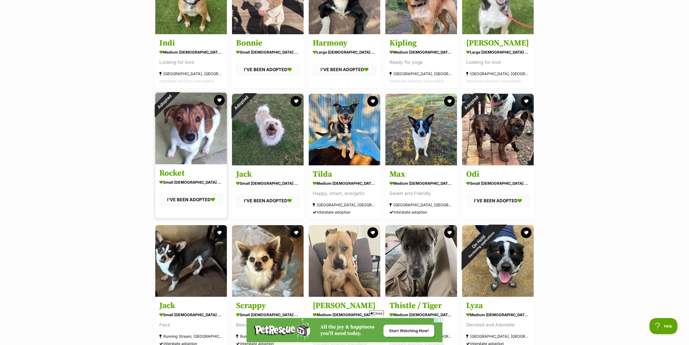
scroll to position [522, 0]
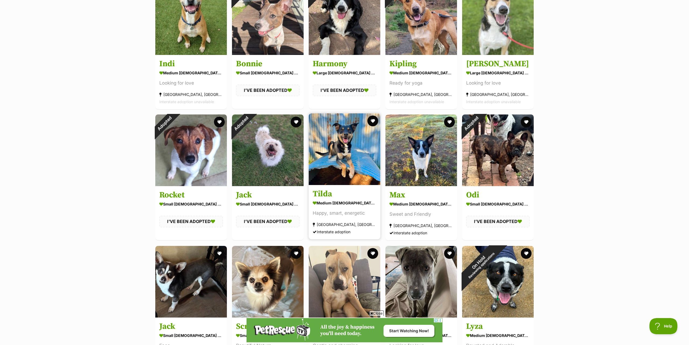
click at [340, 134] on img at bounding box center [345, 149] width 72 height 72
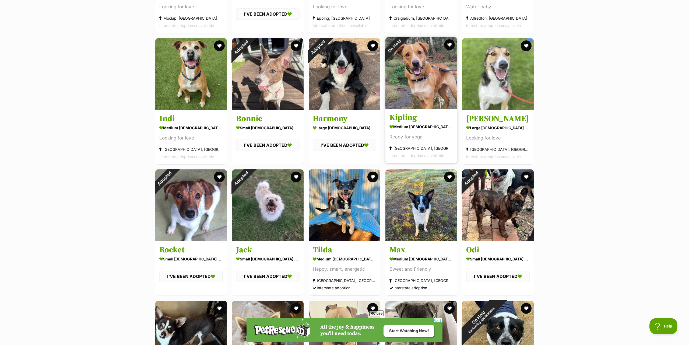
click at [426, 66] on img at bounding box center [421, 73] width 72 height 72
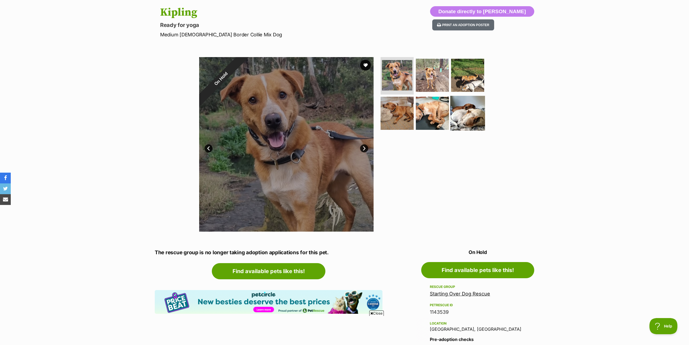
click at [462, 111] on img at bounding box center [467, 113] width 35 height 35
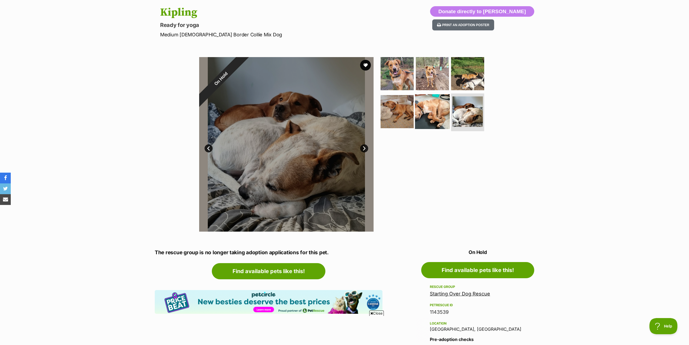
click at [417, 106] on img at bounding box center [432, 111] width 35 height 35
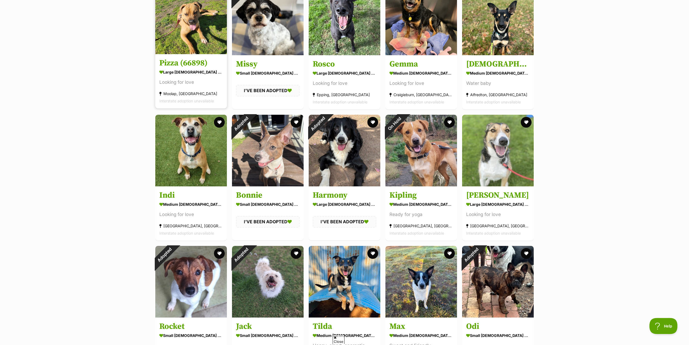
scroll to position [384, 0]
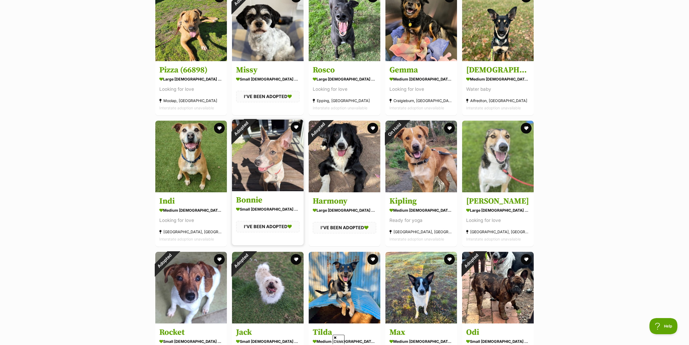
click img
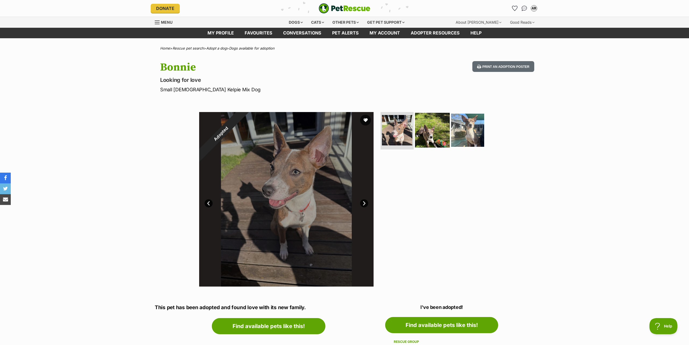
click at [425, 126] on img at bounding box center [432, 130] width 35 height 35
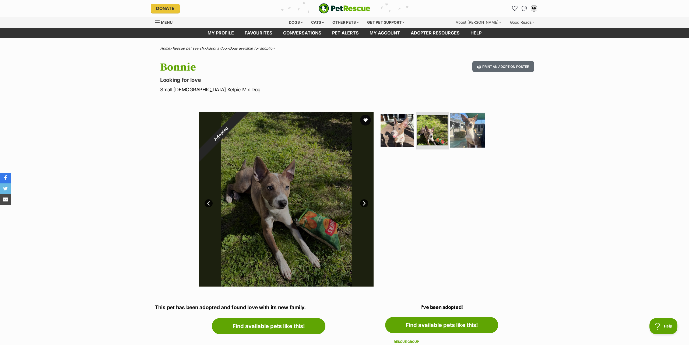
click at [469, 127] on img at bounding box center [467, 130] width 35 height 35
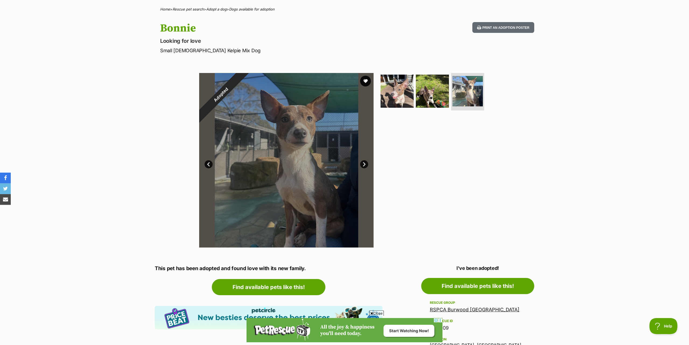
scroll to position [27, 0]
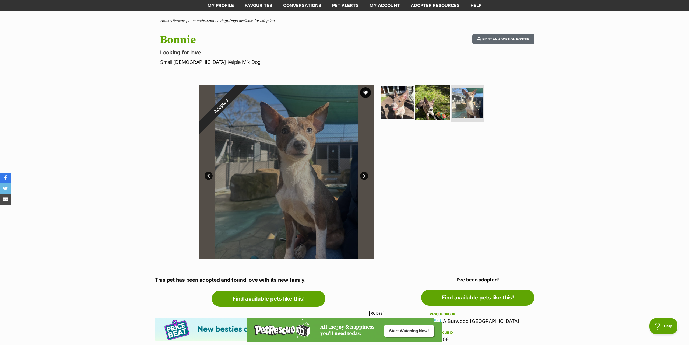
click at [420, 100] on img at bounding box center [432, 102] width 35 height 35
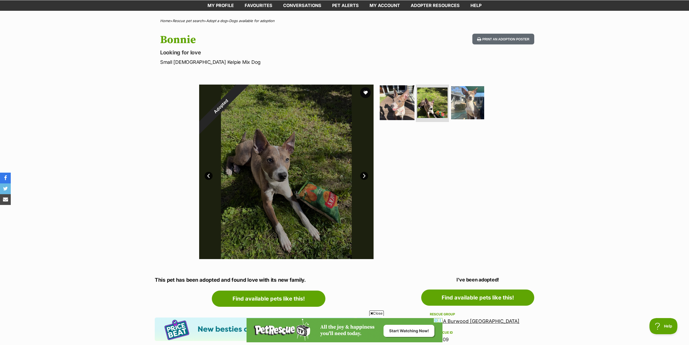
click at [395, 102] on img at bounding box center [397, 102] width 35 height 35
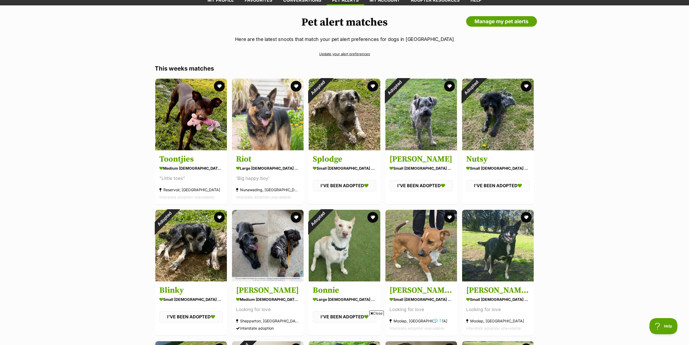
scroll to position [27, 0]
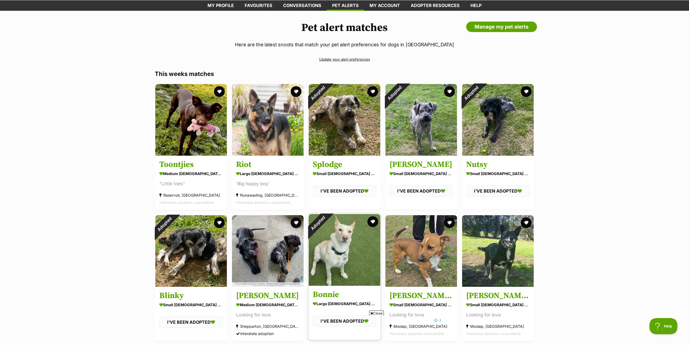
click at [350, 237] on img at bounding box center [345, 250] width 72 height 72
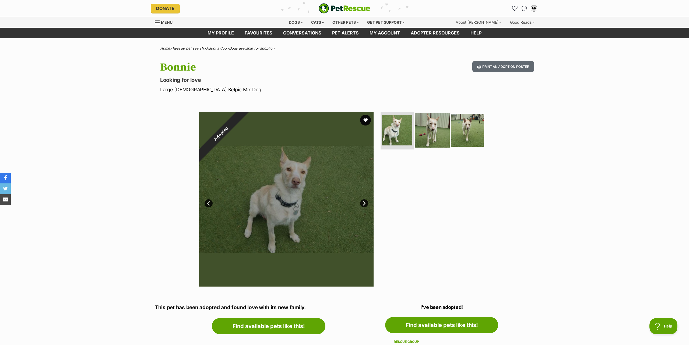
click at [431, 128] on img at bounding box center [432, 130] width 35 height 35
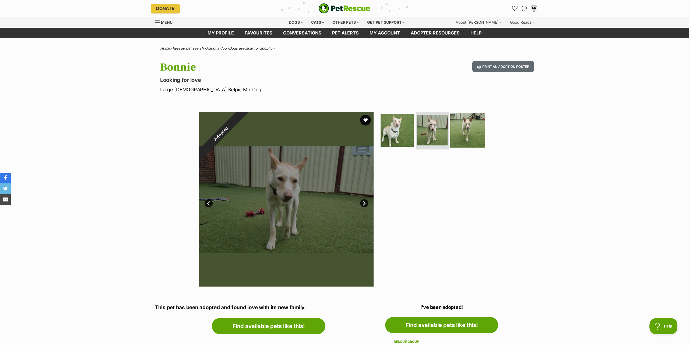
click at [466, 127] on img at bounding box center [467, 130] width 35 height 35
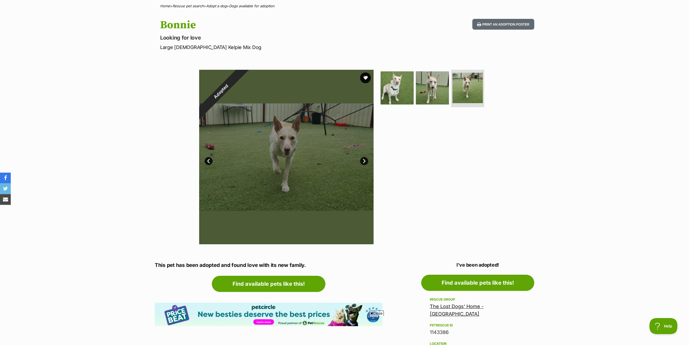
scroll to position [55, 0]
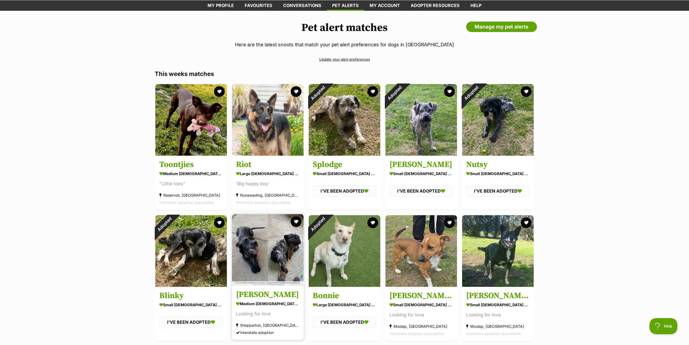
click at [250, 229] on img at bounding box center [268, 250] width 72 height 72
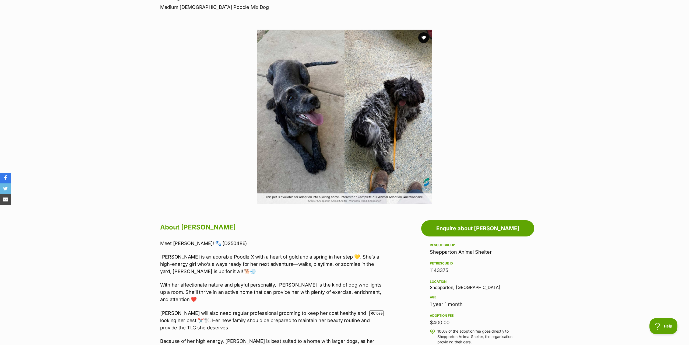
click at [377, 157] on img at bounding box center [344, 117] width 174 height 174
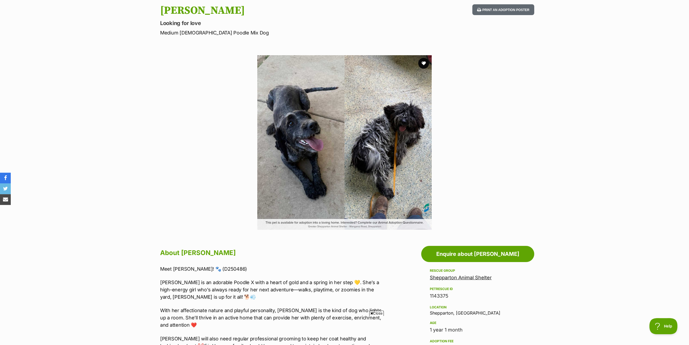
scroll to position [55, 0]
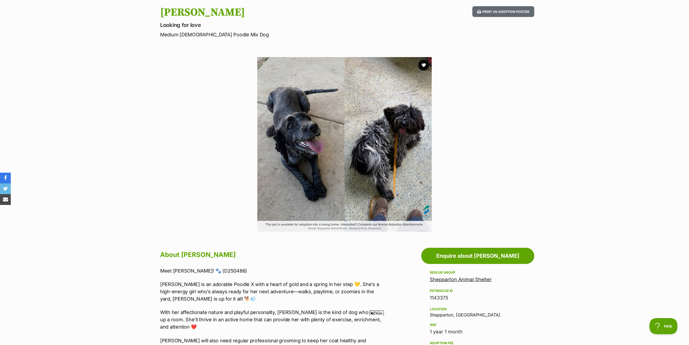
click at [275, 135] on img at bounding box center [344, 144] width 174 height 174
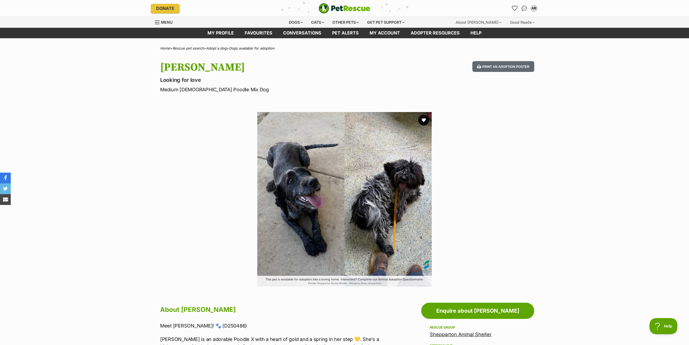
scroll to position [0, 81]
